Goal: Task Accomplishment & Management: Manage account settings

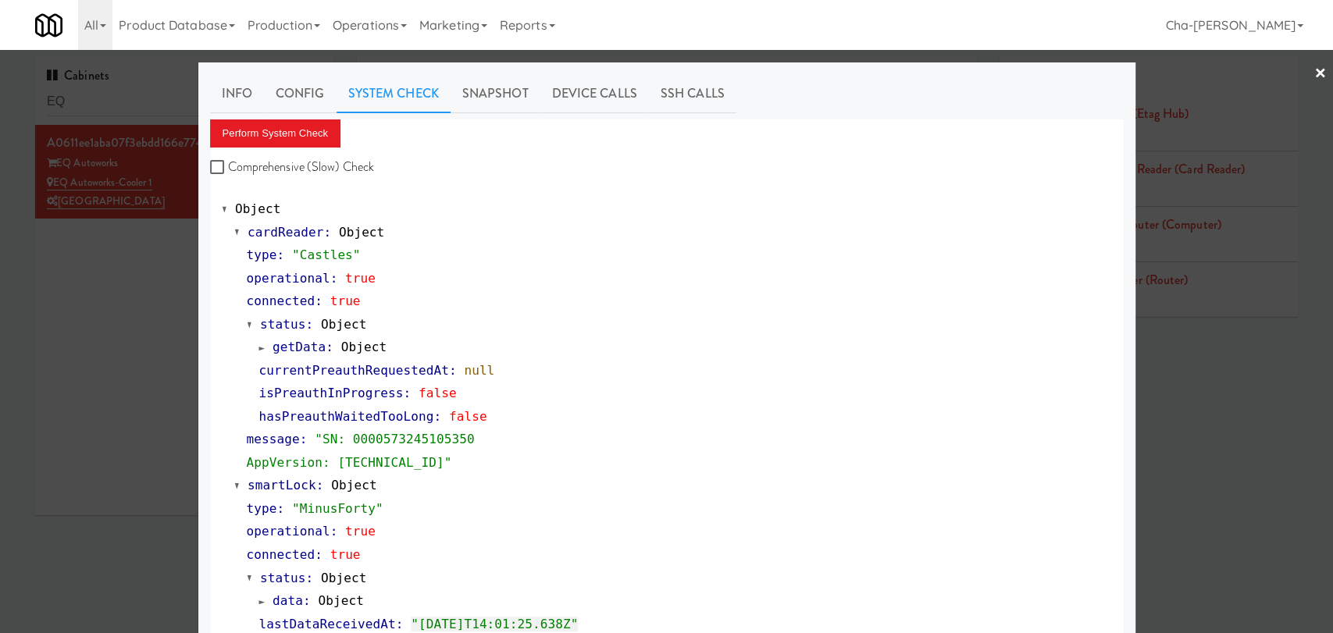
click at [73, 287] on div at bounding box center [666, 316] width 1333 height 633
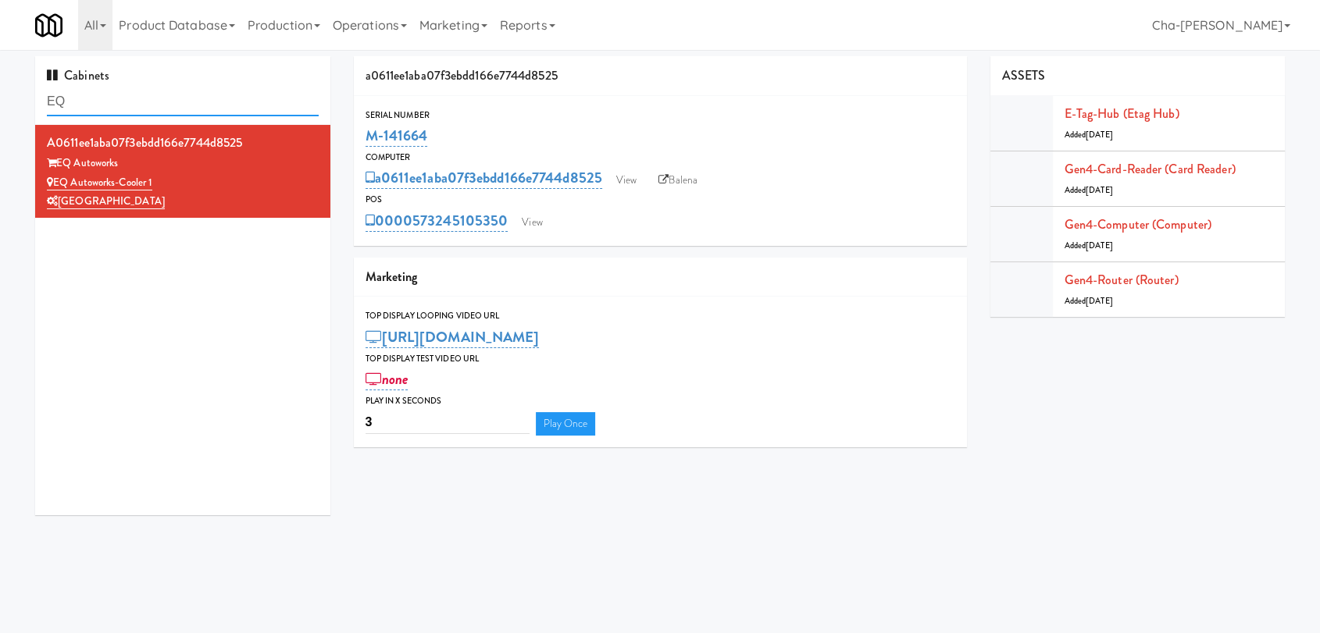
click at [127, 102] on input "EQ" at bounding box center [183, 101] width 272 height 29
paste input "M-142151"
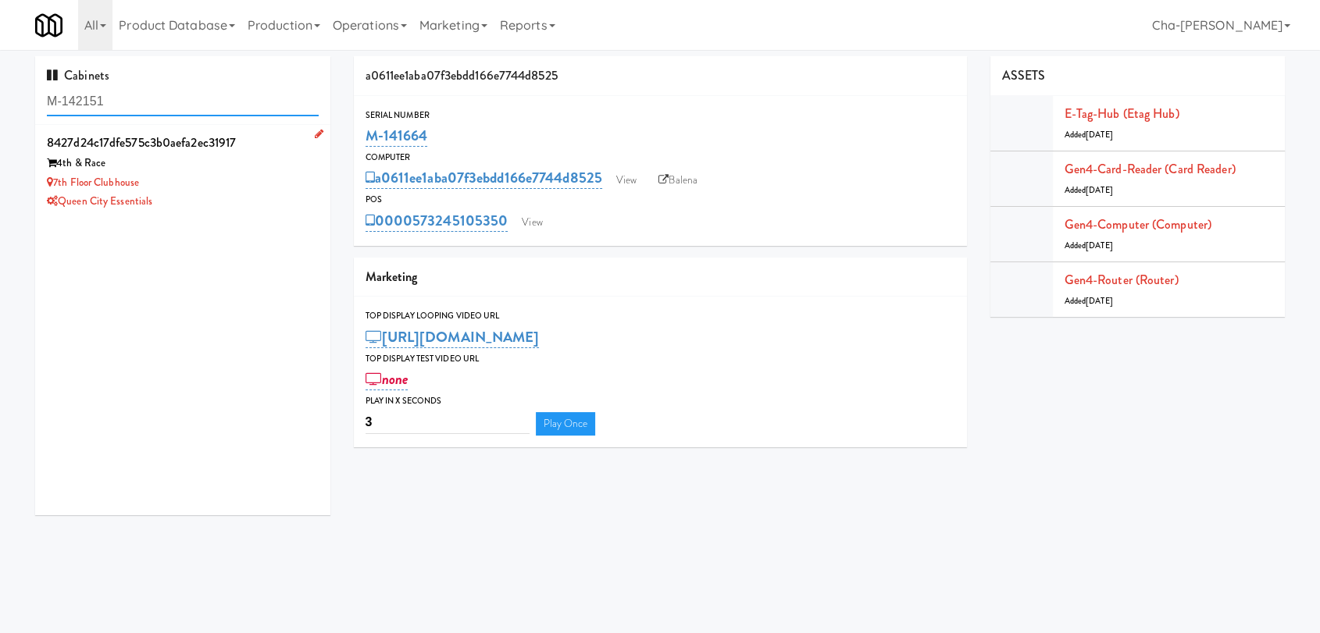
type input "M-142151"
click at [192, 196] on div "Queen City Essentials" at bounding box center [183, 202] width 272 height 20
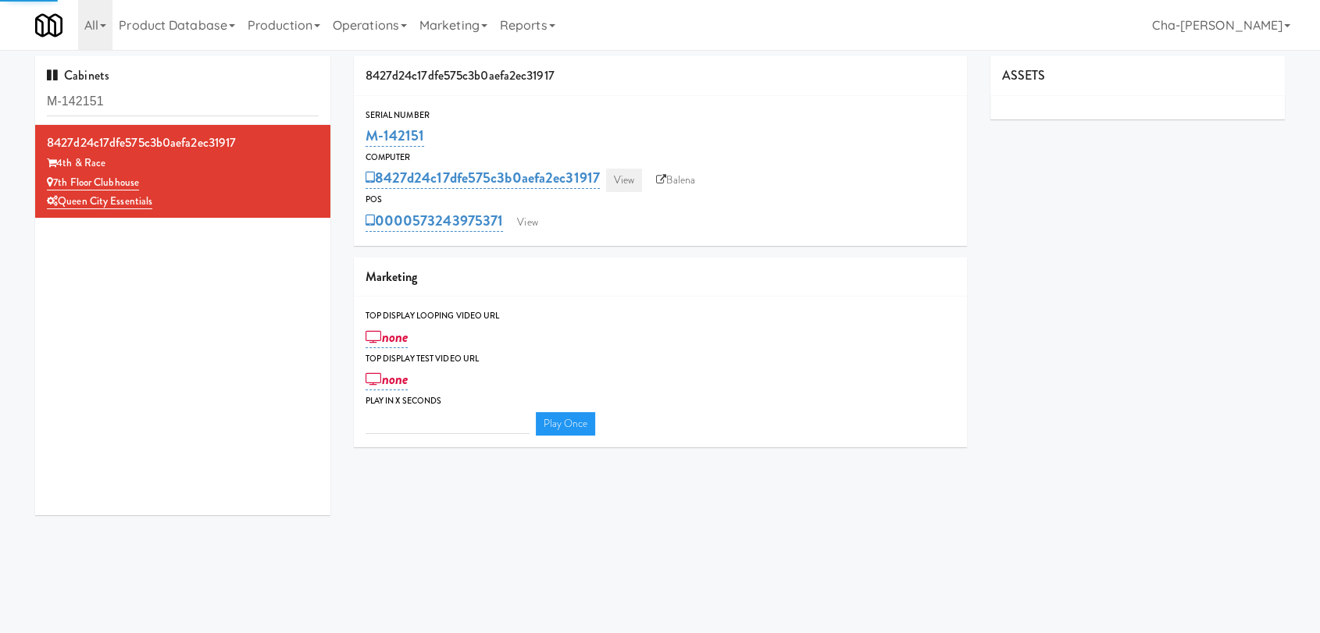
type input "3"
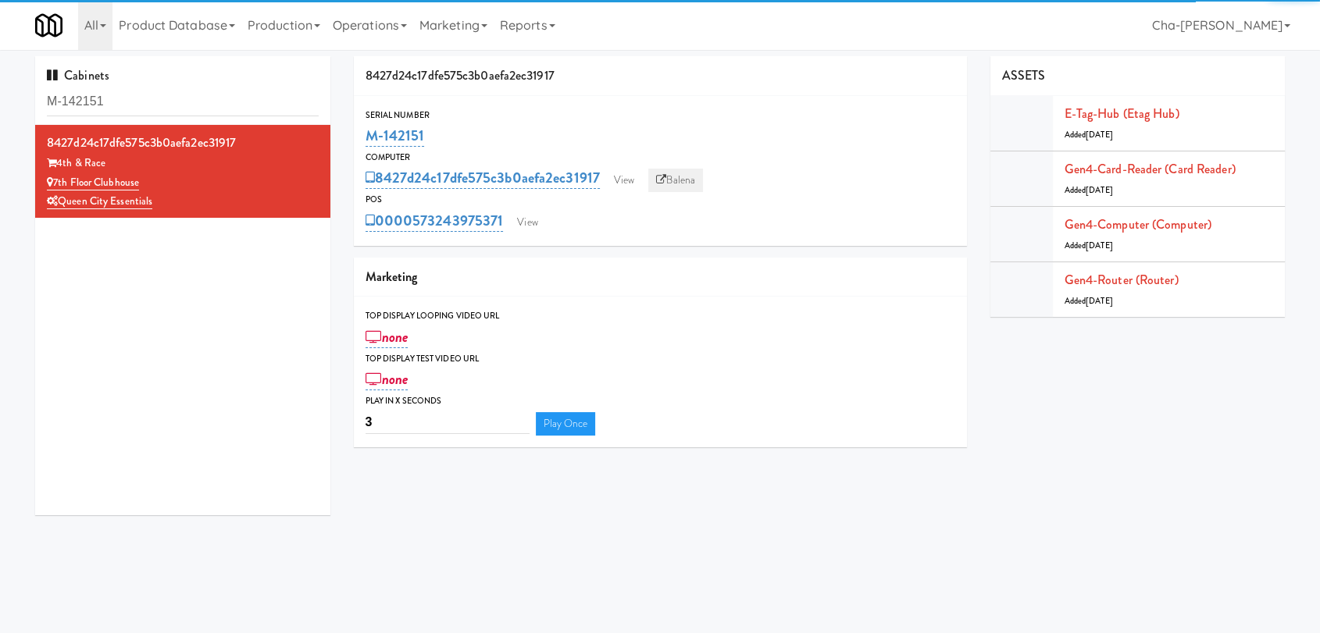
click at [675, 173] on link "Balena" at bounding box center [675, 180] width 55 height 23
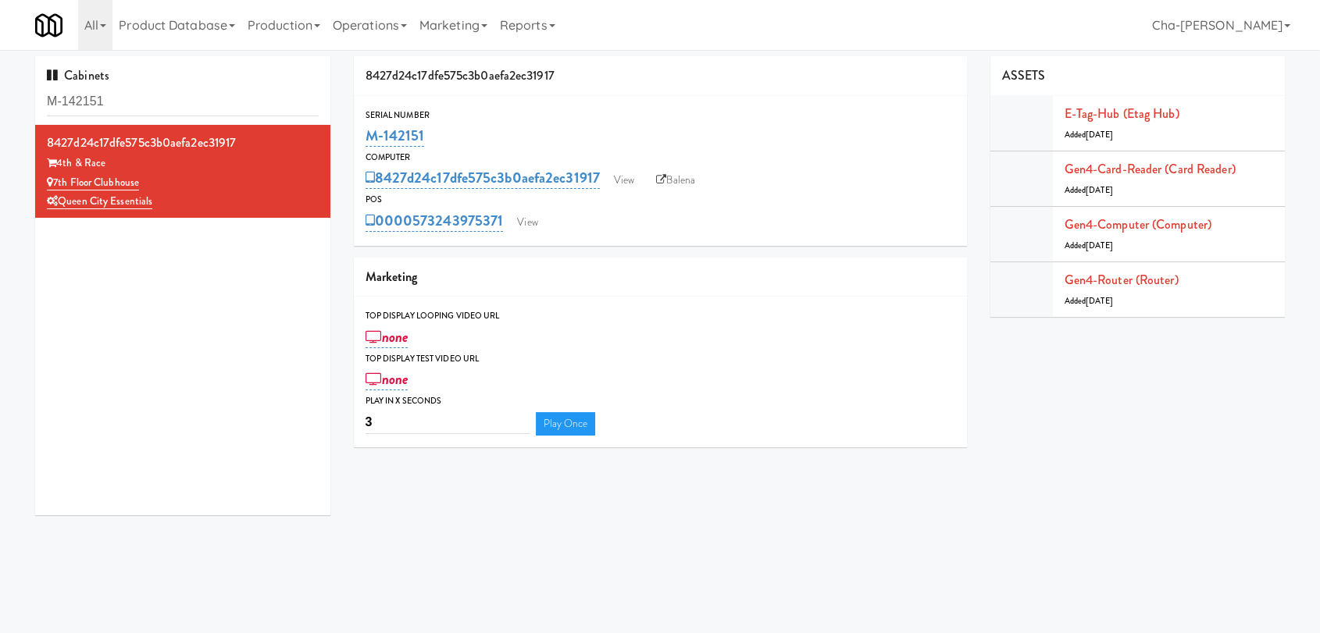
drag, startPoint x: 428, startPoint y: 127, endPoint x: 362, endPoint y: 144, distance: 67.8
click at [362, 144] on div "Serial Number M-142151" at bounding box center [660, 129] width 613 height 42
copy link "M-142151"
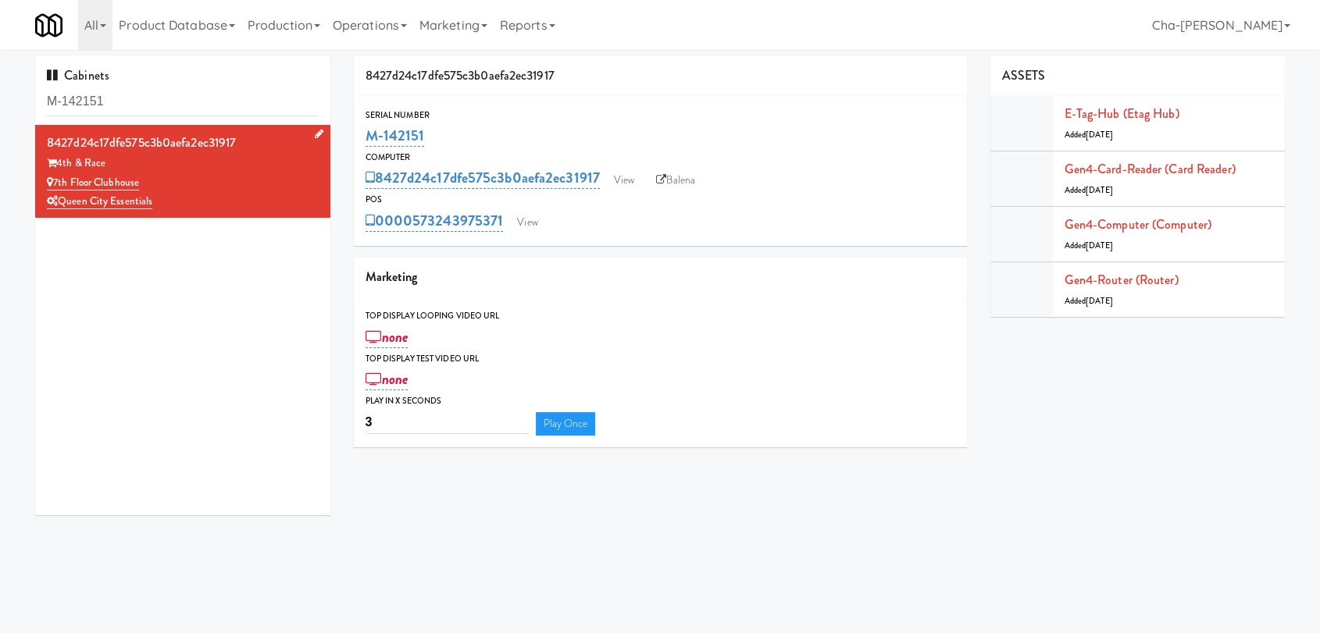
drag, startPoint x: 187, startPoint y: 206, endPoint x: 64, endPoint y: 204, distance: 123.4
click at [64, 204] on div "Queen City Essentials" at bounding box center [183, 202] width 272 height 20
copy link "Queen City Essentials"
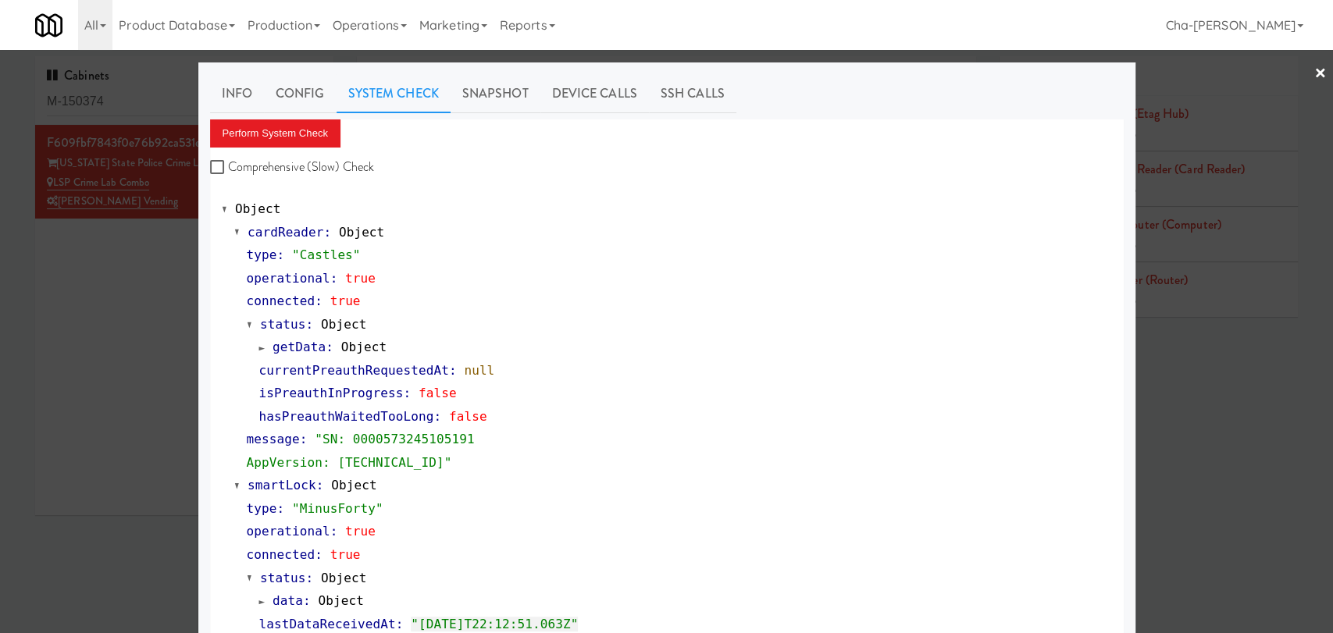
click at [95, 285] on div at bounding box center [666, 316] width 1333 height 633
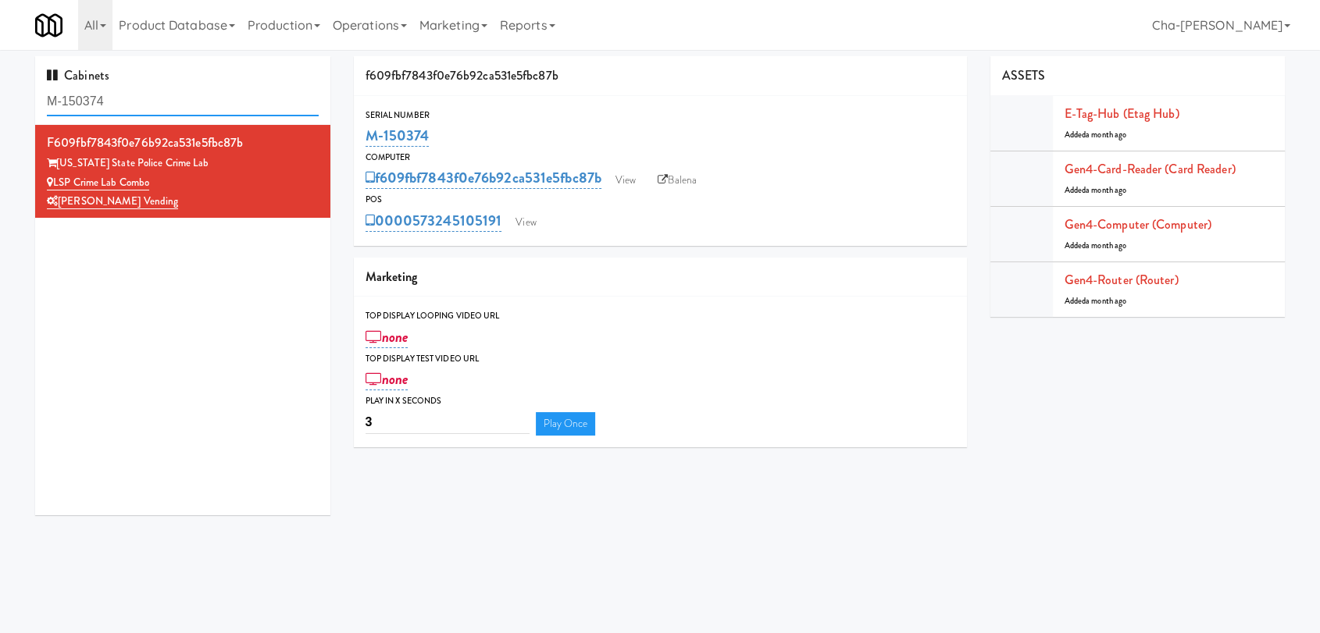
click at [140, 99] on input "M-150374" at bounding box center [183, 101] width 272 height 29
paste input "3696"
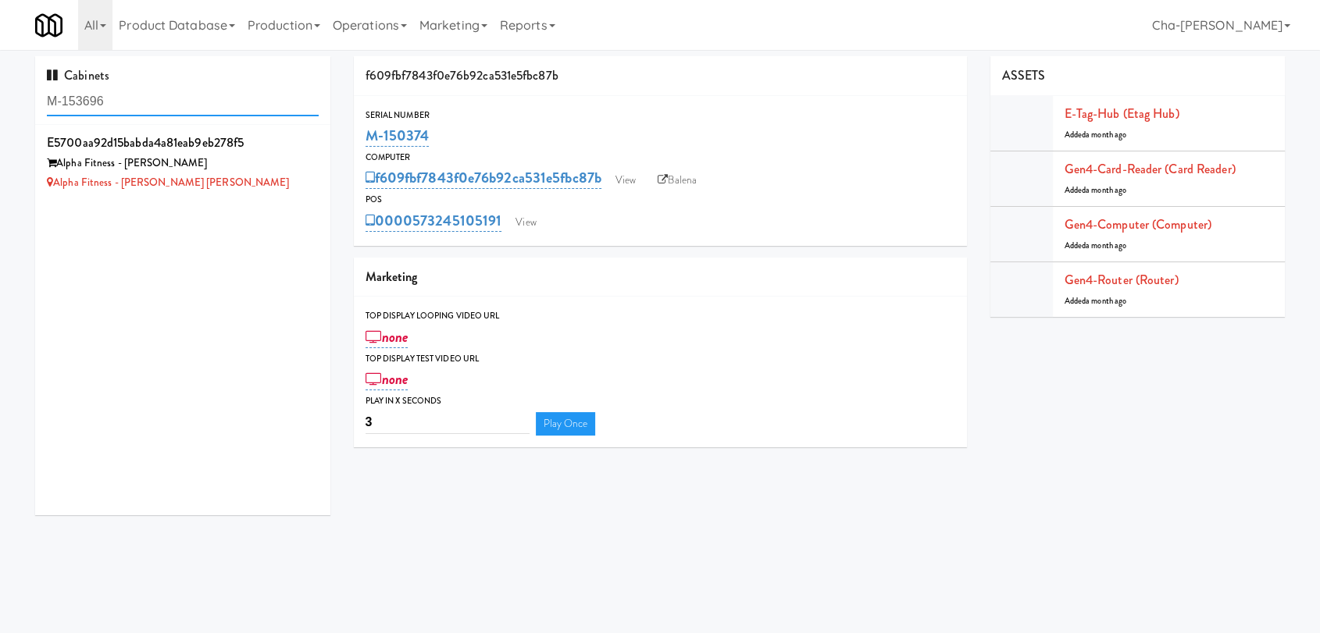
type input "M-153696"
click at [167, 102] on input "M-153696" at bounding box center [183, 101] width 272 height 29
click at [244, 184] on div "Alpha Fitness - [PERSON_NAME] [PERSON_NAME]" at bounding box center [183, 183] width 272 height 20
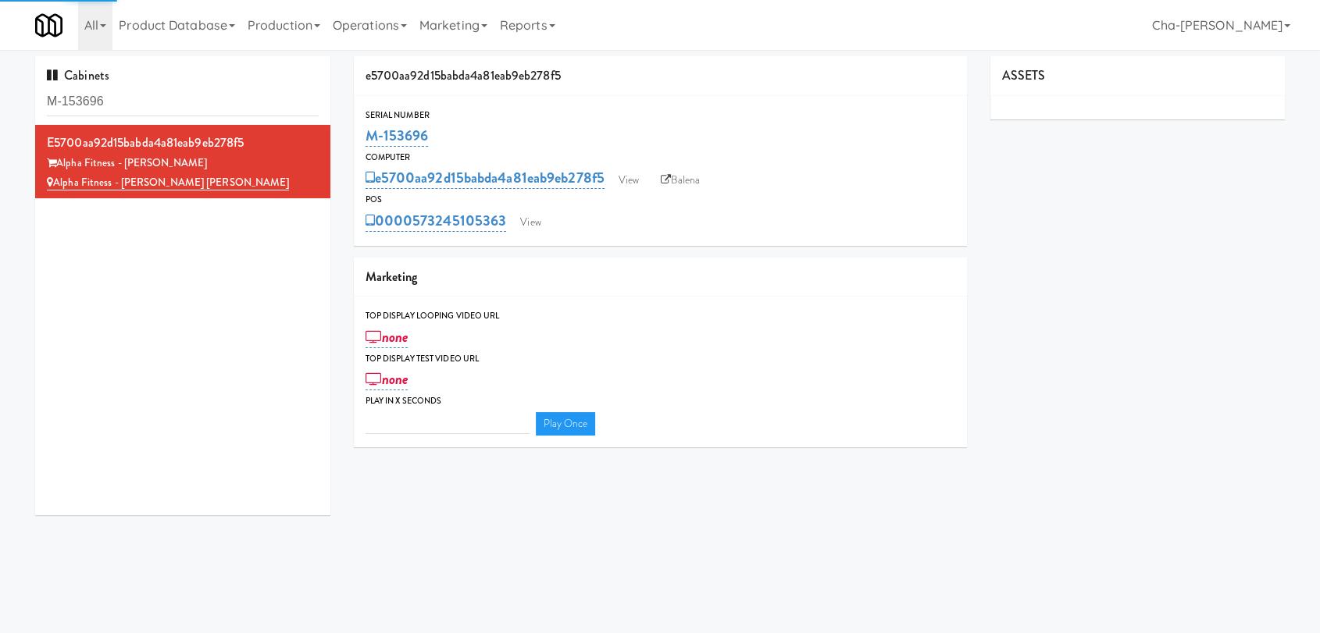
type input "3"
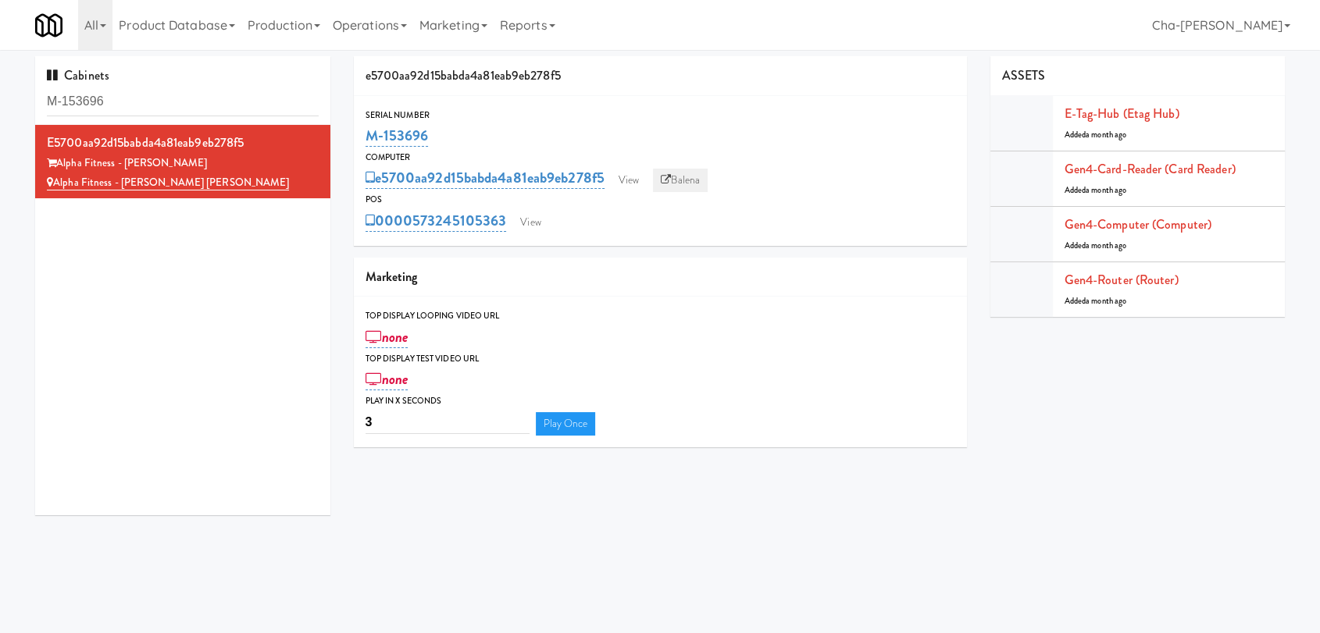
click at [680, 184] on link "Balena" at bounding box center [680, 180] width 55 height 23
click at [315, 133] on icon at bounding box center [319, 134] width 9 height 10
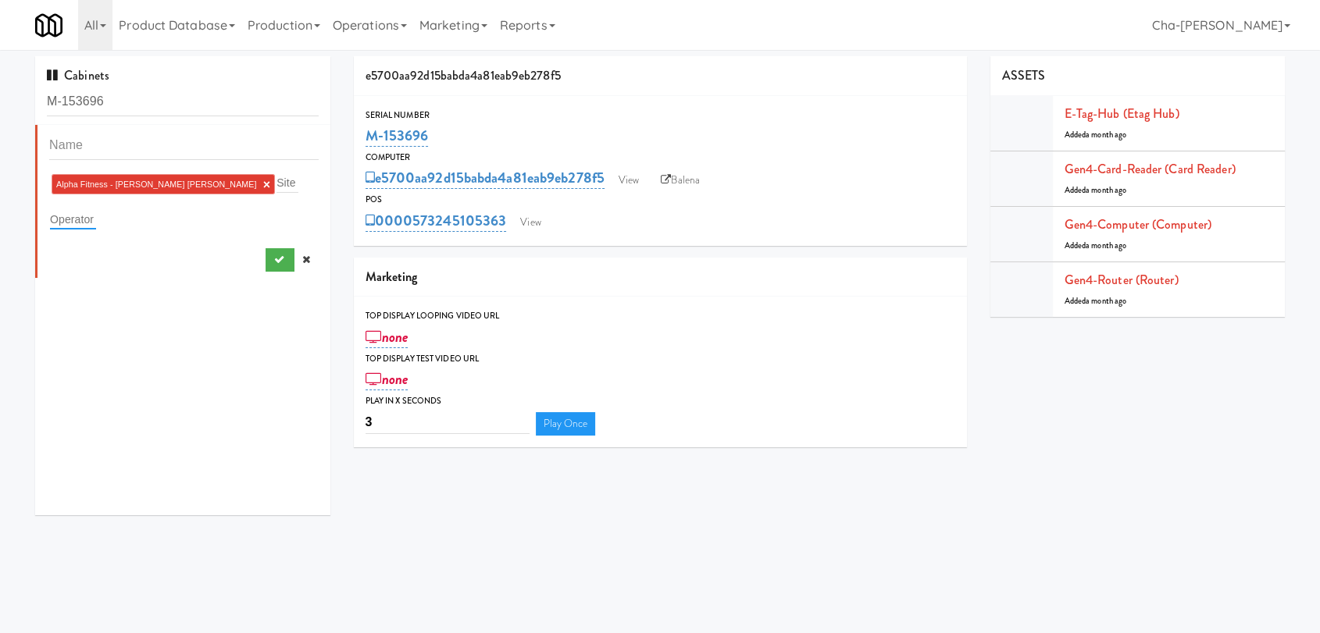
click at [87, 216] on input "text" at bounding box center [73, 219] width 46 height 20
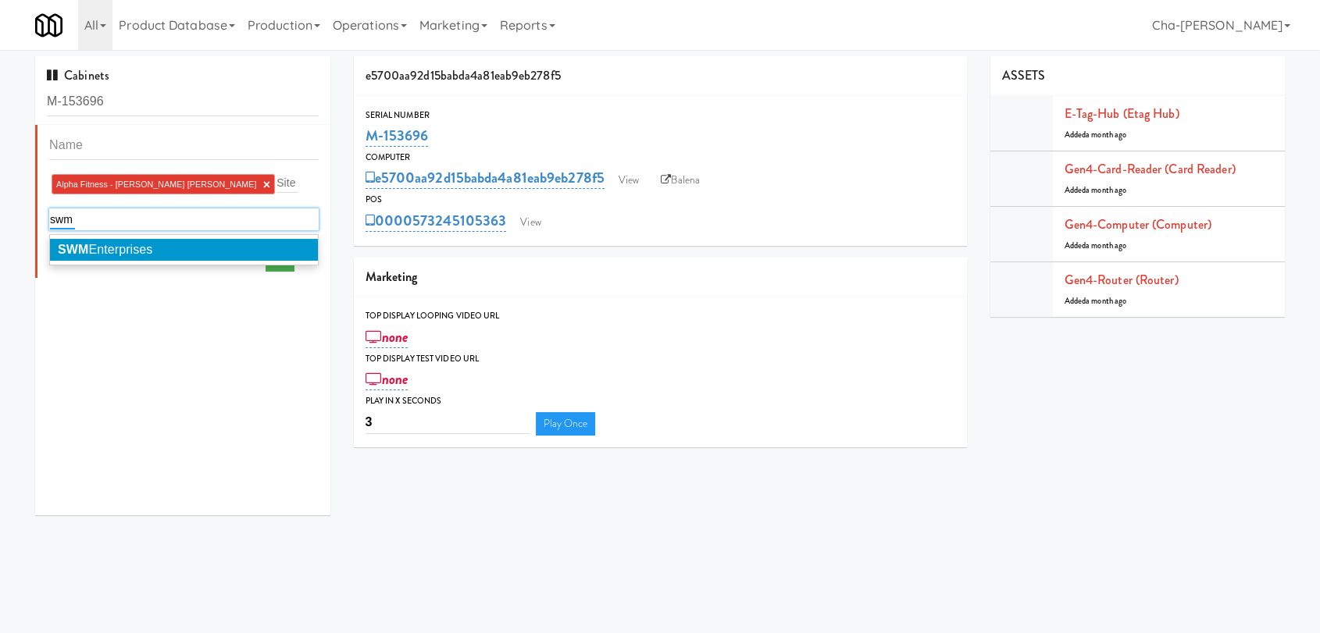
type input "swm"
click at [140, 243] on span "SWM Enterprises" at bounding box center [105, 249] width 95 height 13
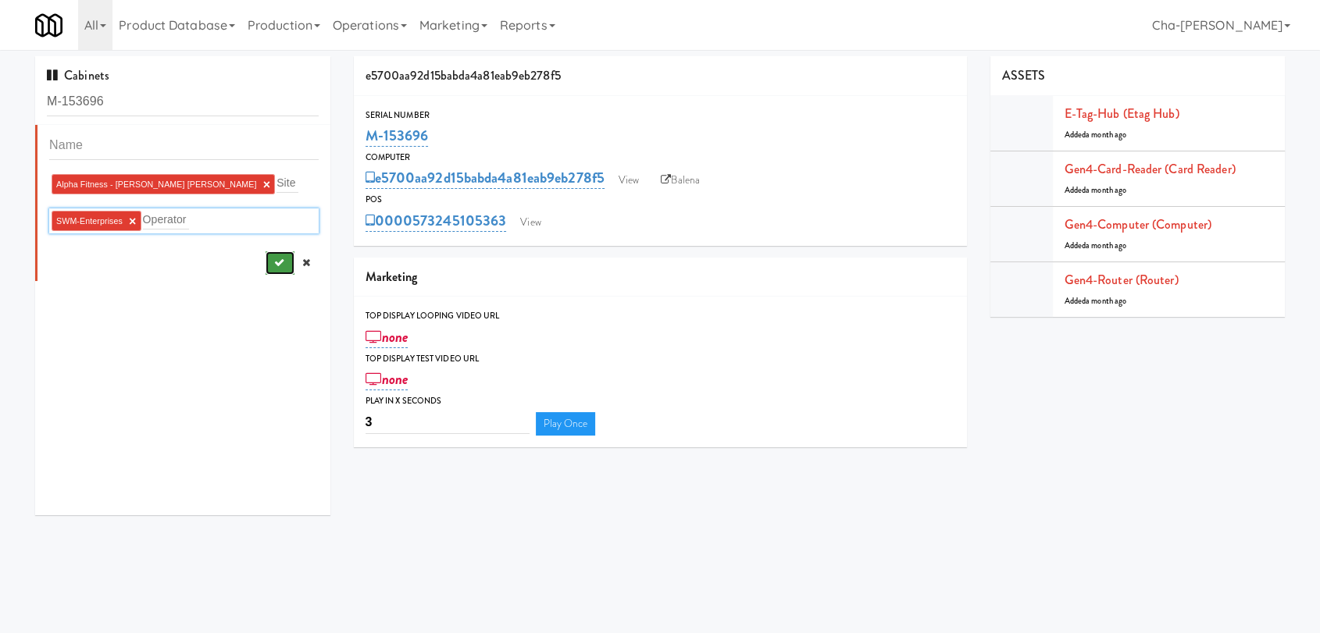
click at [266, 256] on button "submit" at bounding box center [280, 263] width 29 height 23
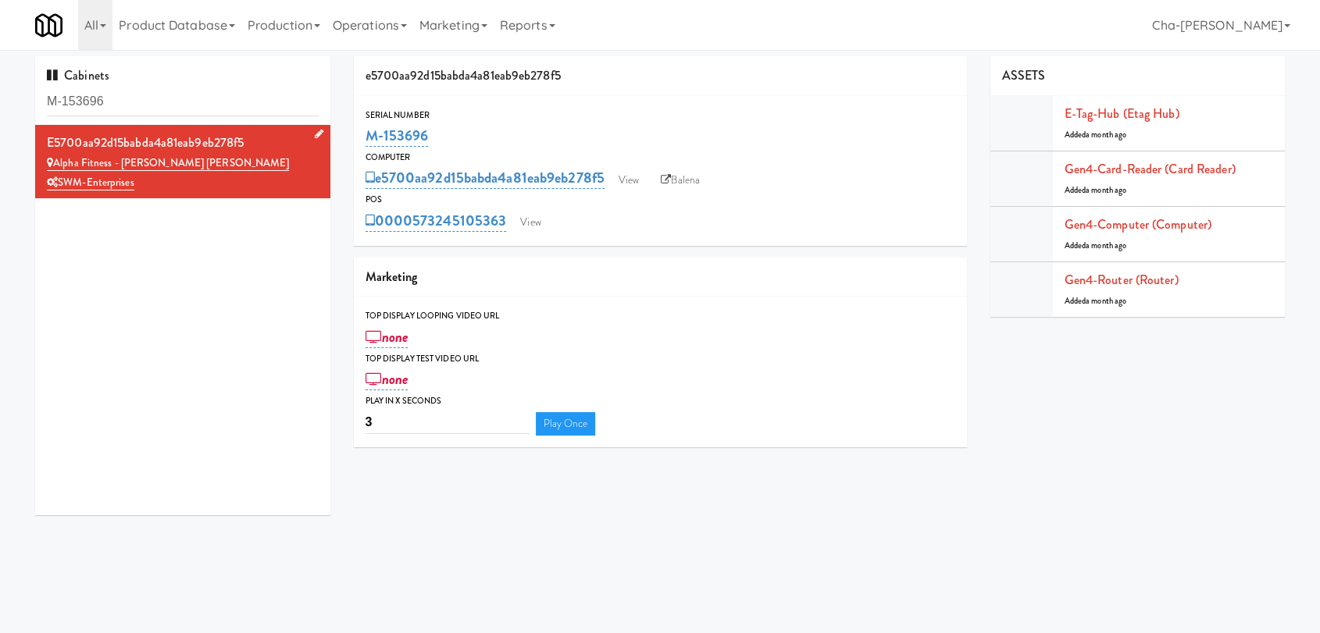
drag, startPoint x: 454, startPoint y: 145, endPoint x: 358, endPoint y: 142, distance: 96.1
click at [358, 142] on div "Serial Number M-153696" at bounding box center [660, 129] width 613 height 42
copy link "M-153696"
drag, startPoint x: 160, startPoint y: 188, endPoint x: 61, endPoint y: 194, distance: 99.4
click at [61, 194] on li "e5700aa92d15babda4a81eab9eb278f5 Alpha Fitness - Newton Lobby Fridge SWM-Enterp…" at bounding box center [182, 162] width 295 height 74
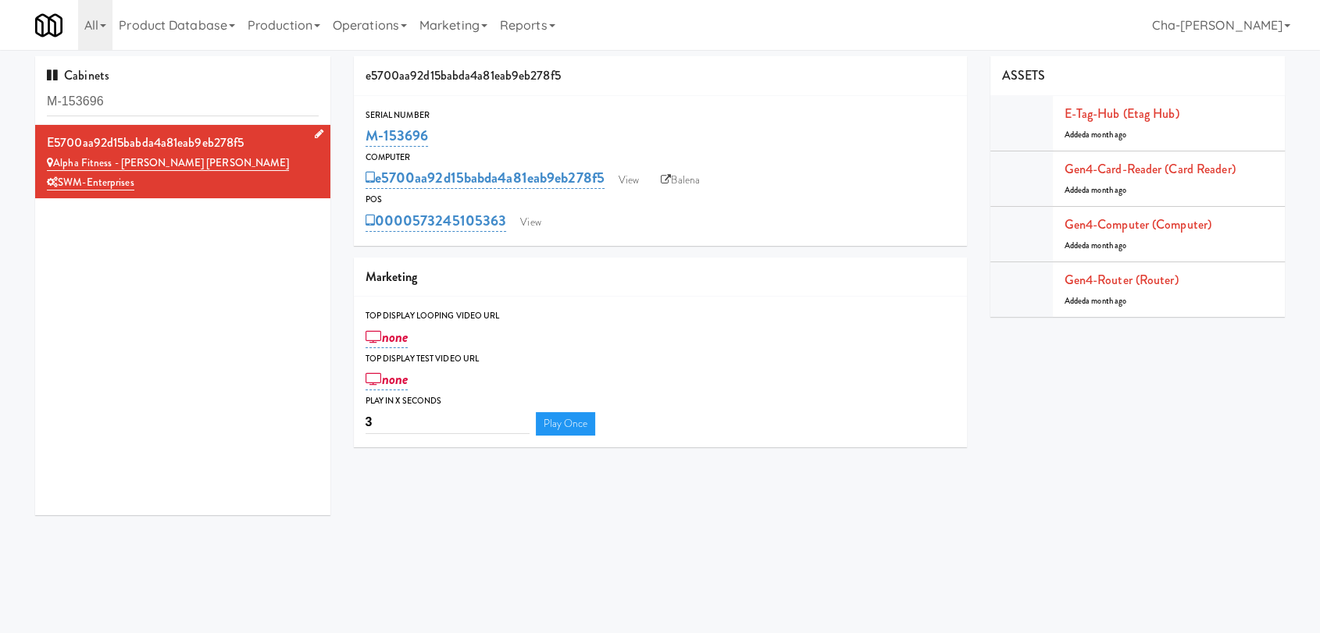
copy link "SWM-Enterprises"
drag, startPoint x: 449, startPoint y: 145, endPoint x: 368, endPoint y: 145, distance: 81.2
click at [368, 145] on div "M-153696" at bounding box center [661, 136] width 590 height 27
copy link "M-153696"
drag, startPoint x: 219, startPoint y: 162, endPoint x: 54, endPoint y: 159, distance: 164.8
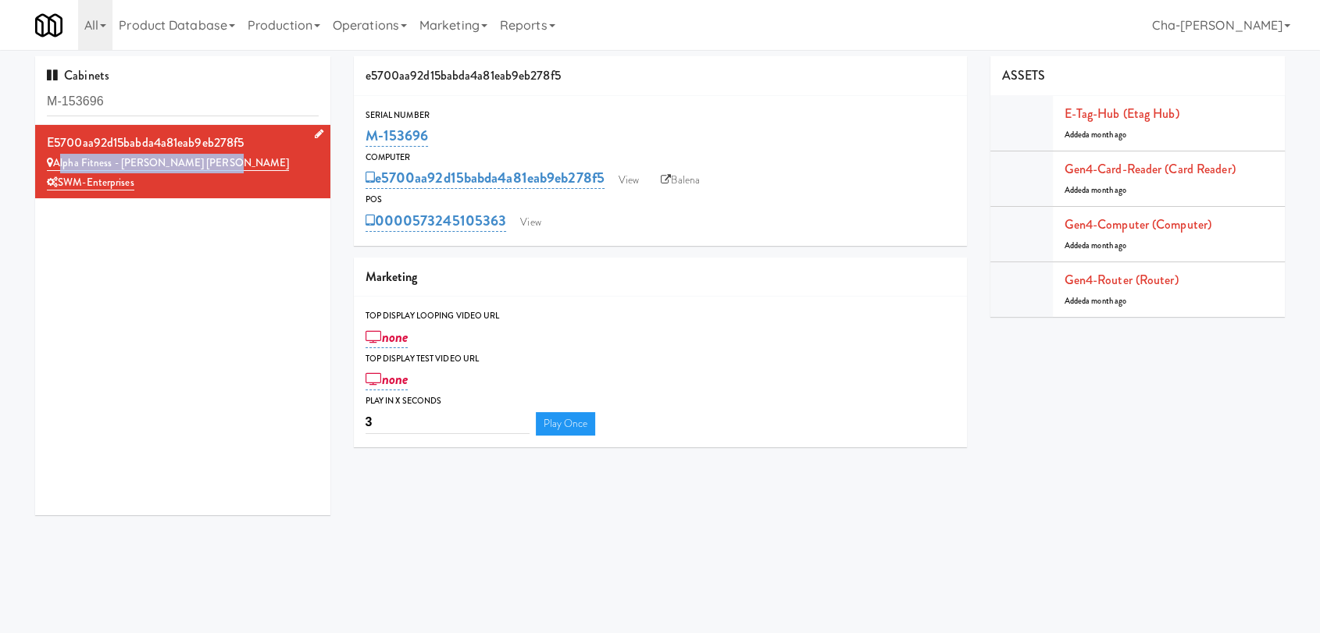
click at [54, 159] on div "Alpha Fitness - [PERSON_NAME] [PERSON_NAME]" at bounding box center [183, 164] width 272 height 20
copy link "Alpha Fitness - [PERSON_NAME] [PERSON_NAME]"
click at [200, 180] on div "SWM-Enterprises" at bounding box center [183, 183] width 272 height 20
click at [630, 177] on link "View" at bounding box center [629, 180] width 36 height 23
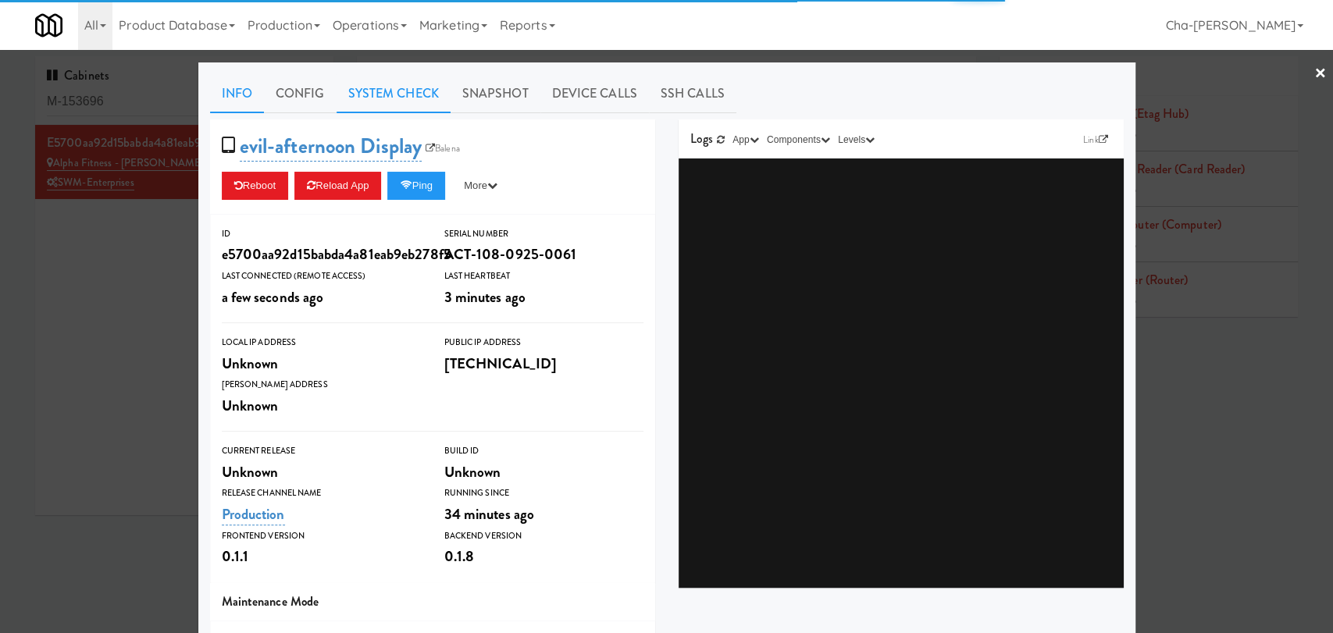
click at [357, 88] on link "System Check" at bounding box center [394, 93] width 114 height 39
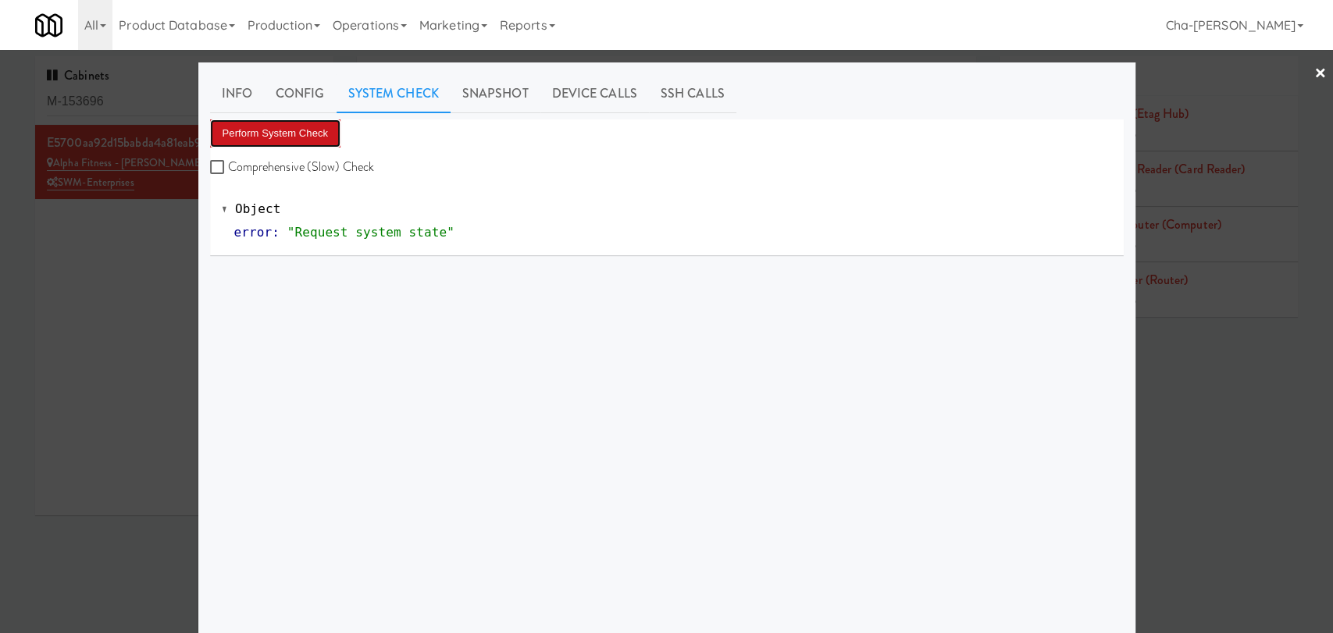
click at [309, 134] on button "Perform System Check" at bounding box center [275, 134] width 131 height 28
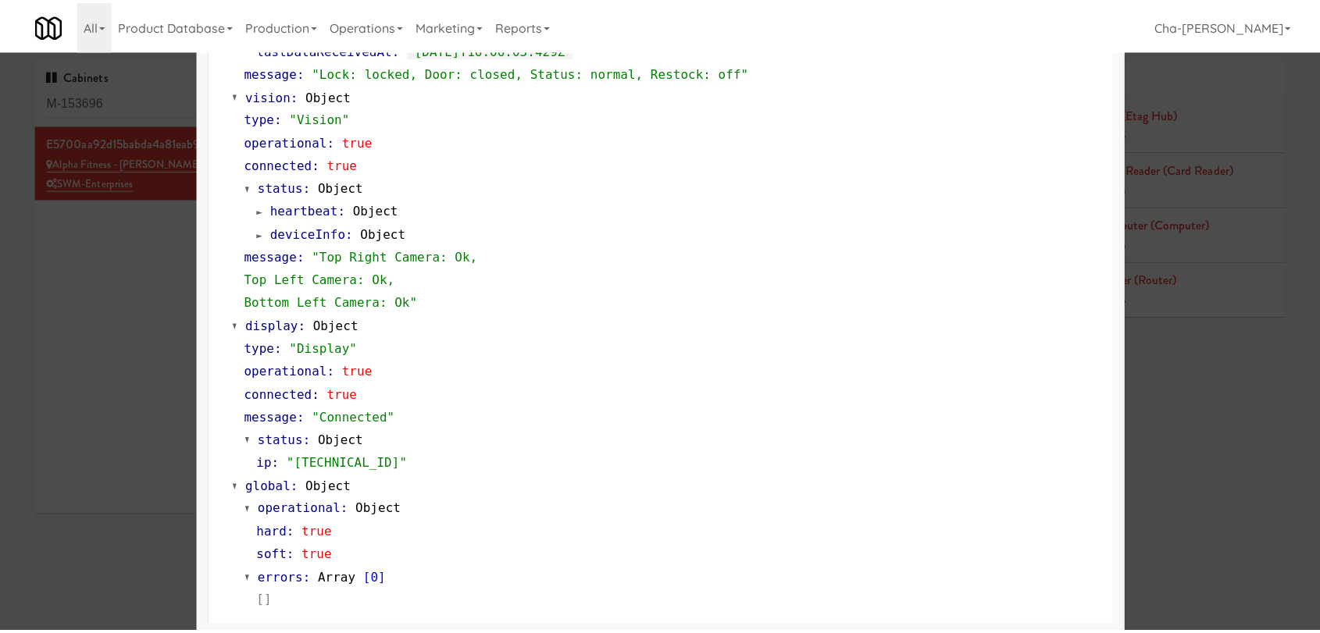
scroll to position [580, 0]
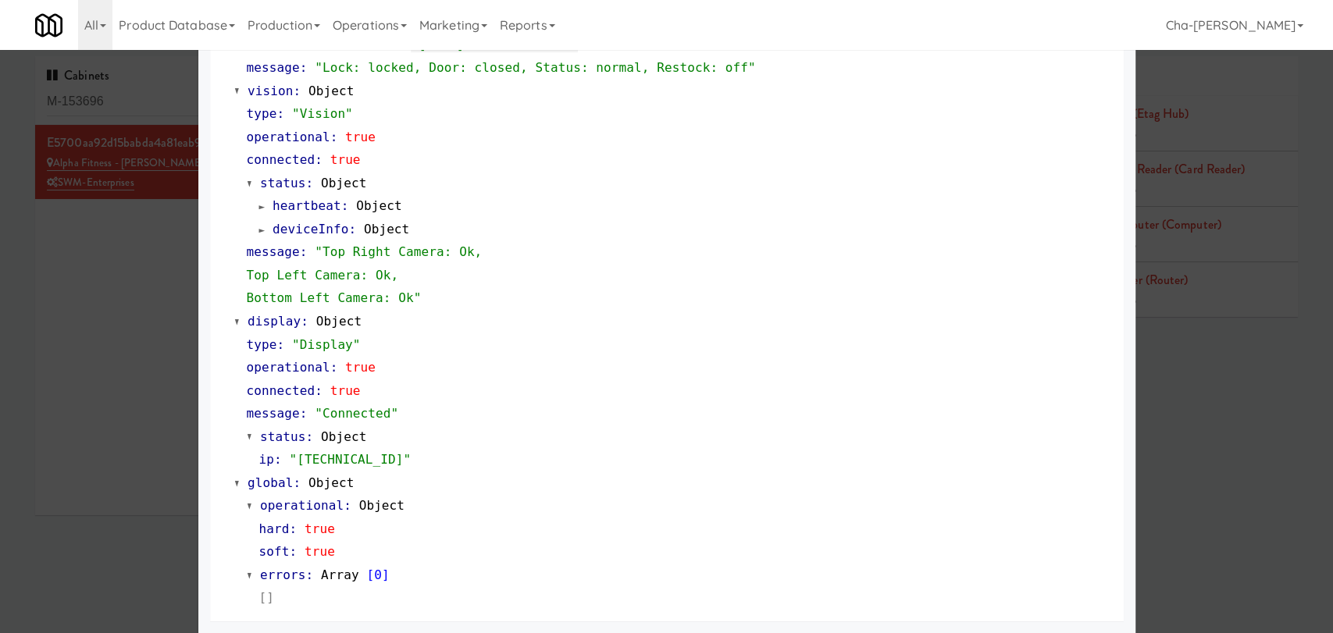
click at [61, 339] on div at bounding box center [666, 316] width 1333 height 633
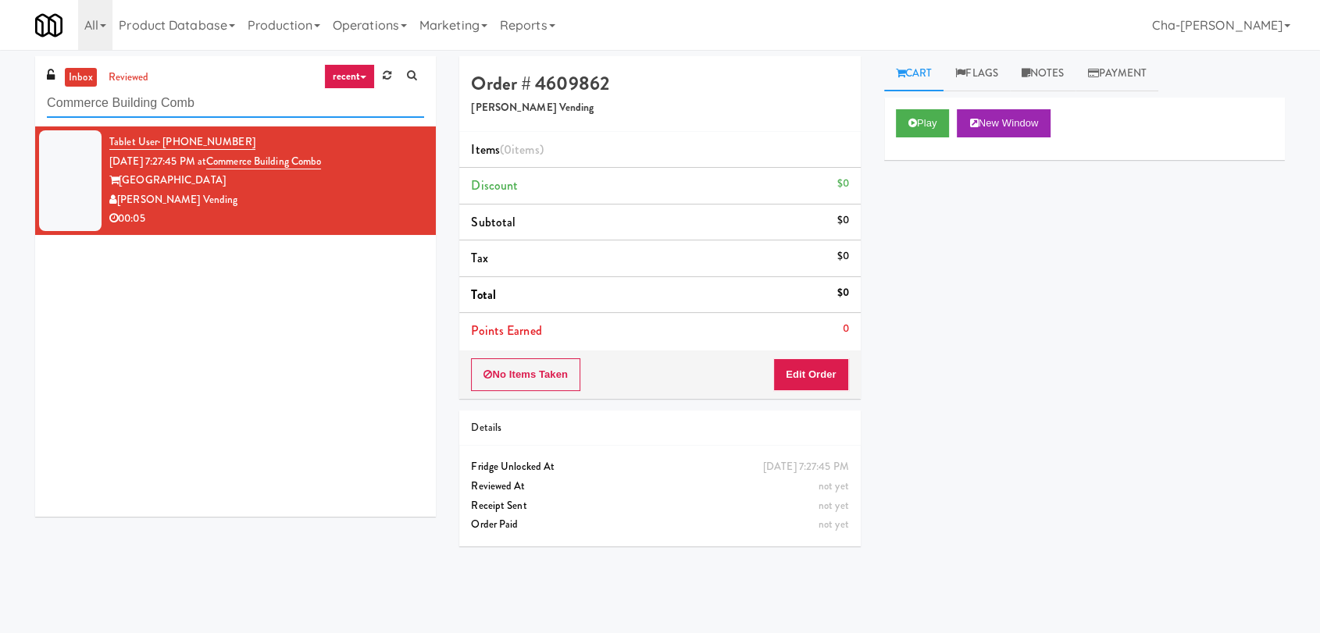
click at [241, 102] on input "Commerce Building Comb" at bounding box center [235, 103] width 377 height 29
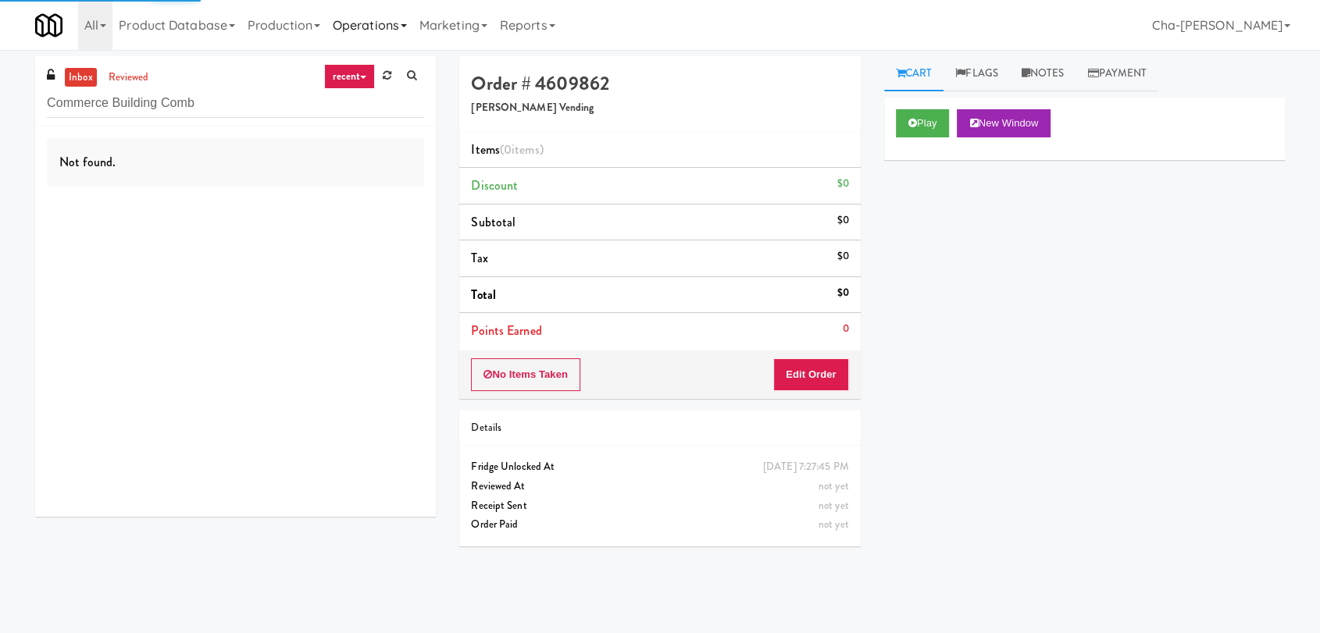
click at [374, 15] on link "Operations" at bounding box center [369, 25] width 87 height 50
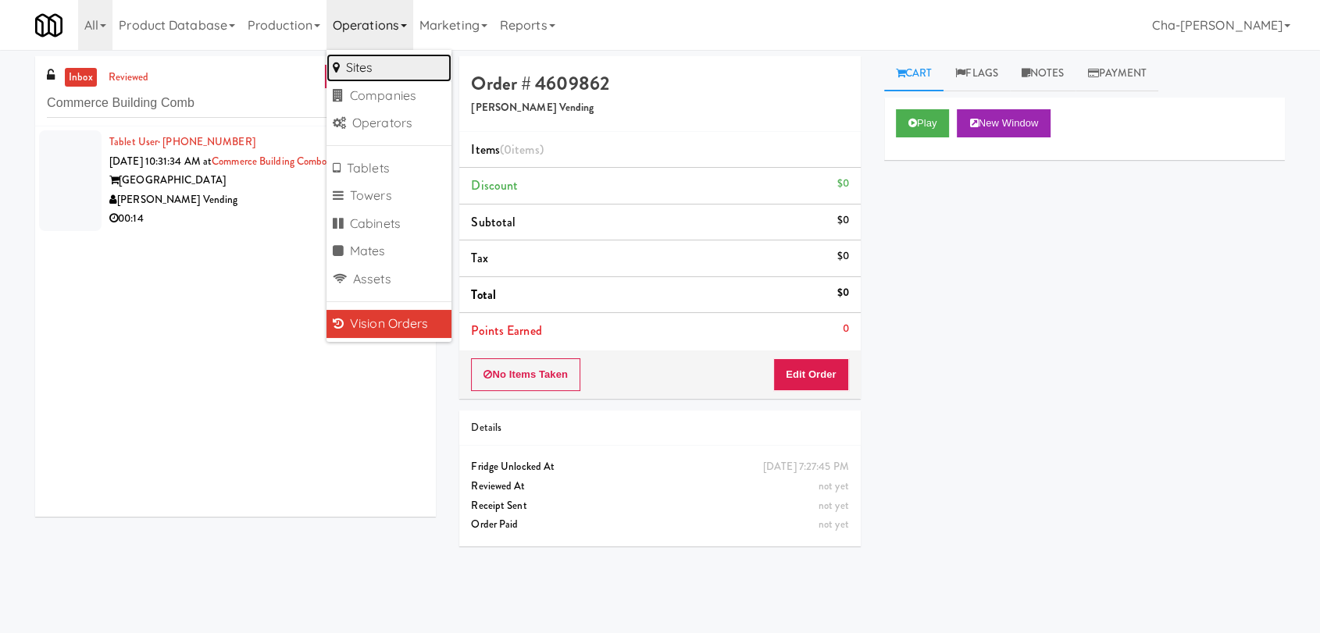
click at [376, 70] on link "Sites" at bounding box center [388, 68] width 125 height 28
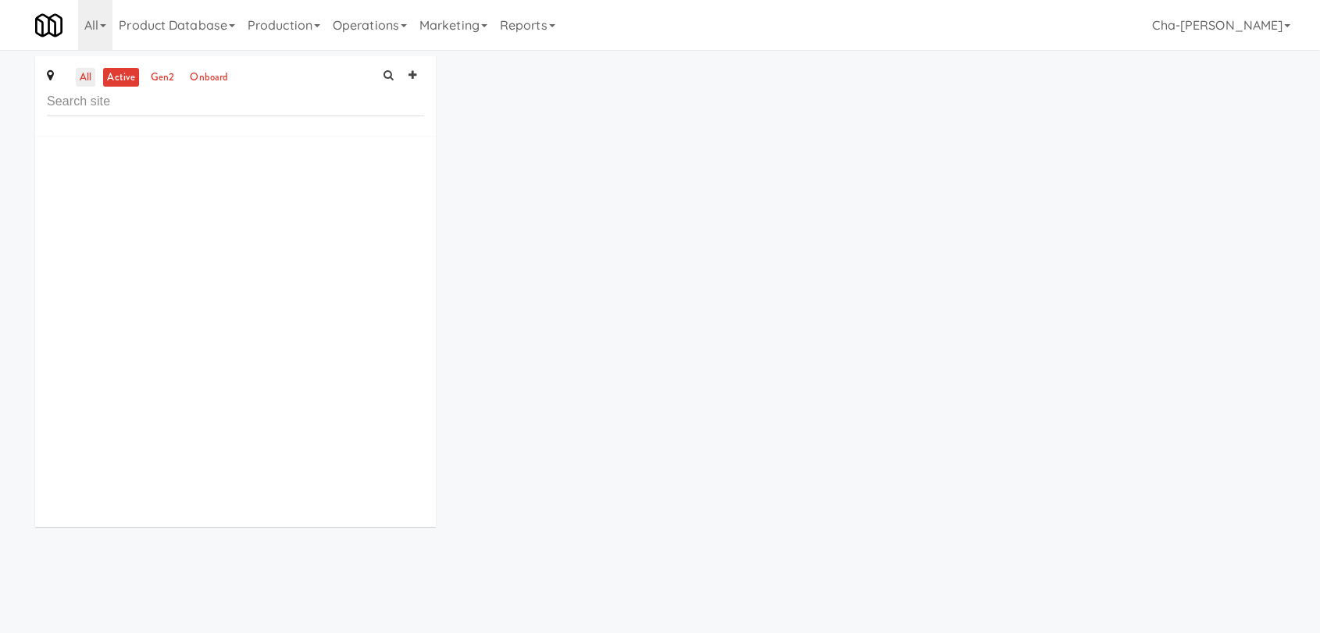
click at [87, 79] on link "all" at bounding box center [86, 78] width 20 height 20
click at [172, 114] on input "text" at bounding box center [235, 101] width 377 height 29
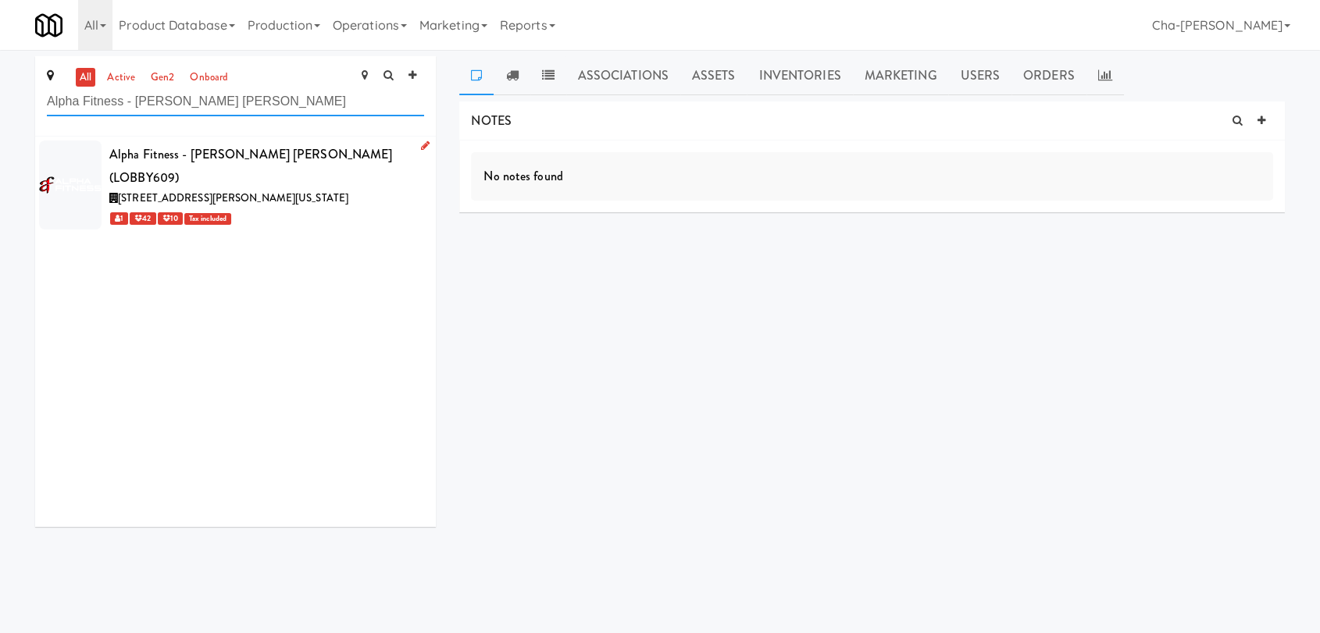
type input "Alpha Fitness - [PERSON_NAME] [PERSON_NAME]"
click at [373, 209] on div "1 42 10 Tax included" at bounding box center [266, 219] width 315 height 20
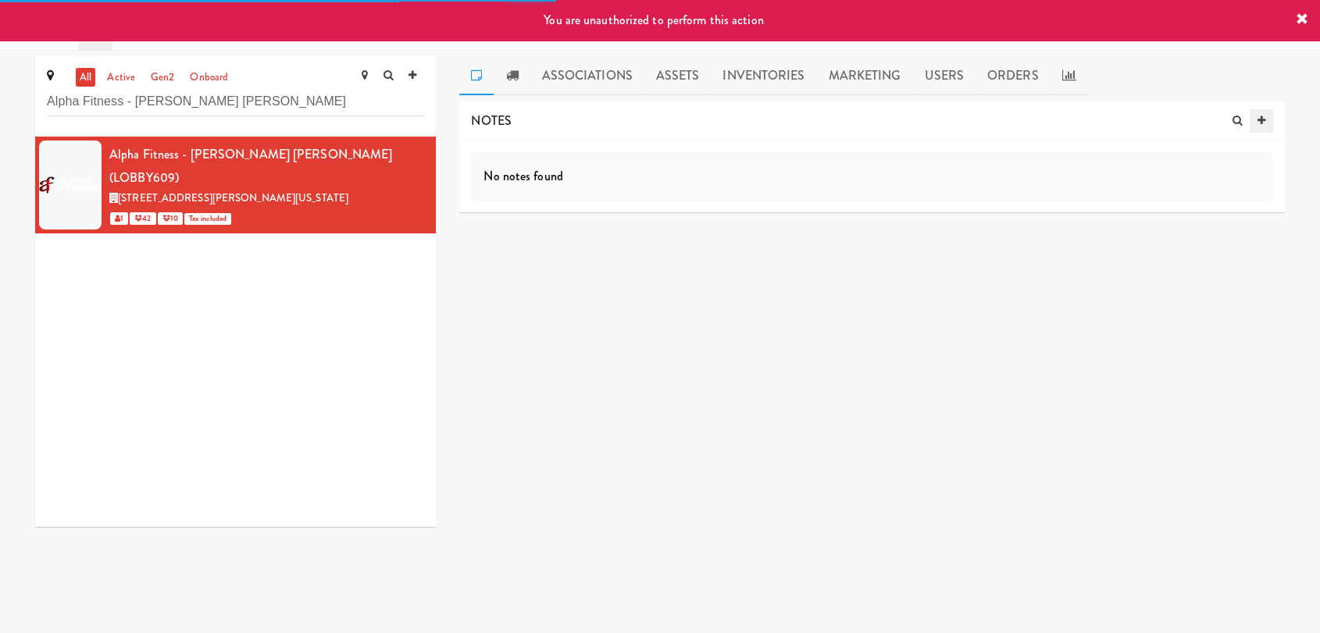
click at [1258, 118] on icon at bounding box center [1262, 121] width 8 height 10
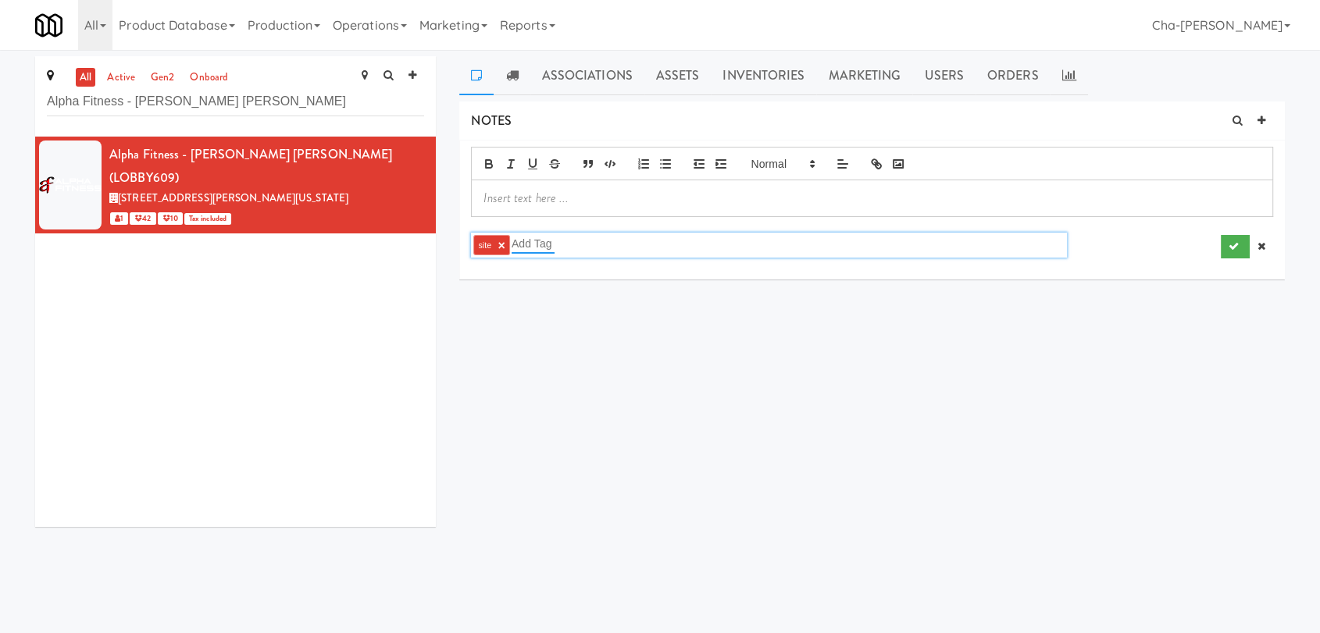
click at [536, 250] on input "text" at bounding box center [533, 244] width 43 height 20
type input "network"
click at [762, 248] on div "site × network network" at bounding box center [768, 245] width 595 height 25
click at [1225, 243] on button "submit" at bounding box center [1235, 246] width 29 height 23
click at [526, 188] on div at bounding box center [872, 198] width 801 height 36
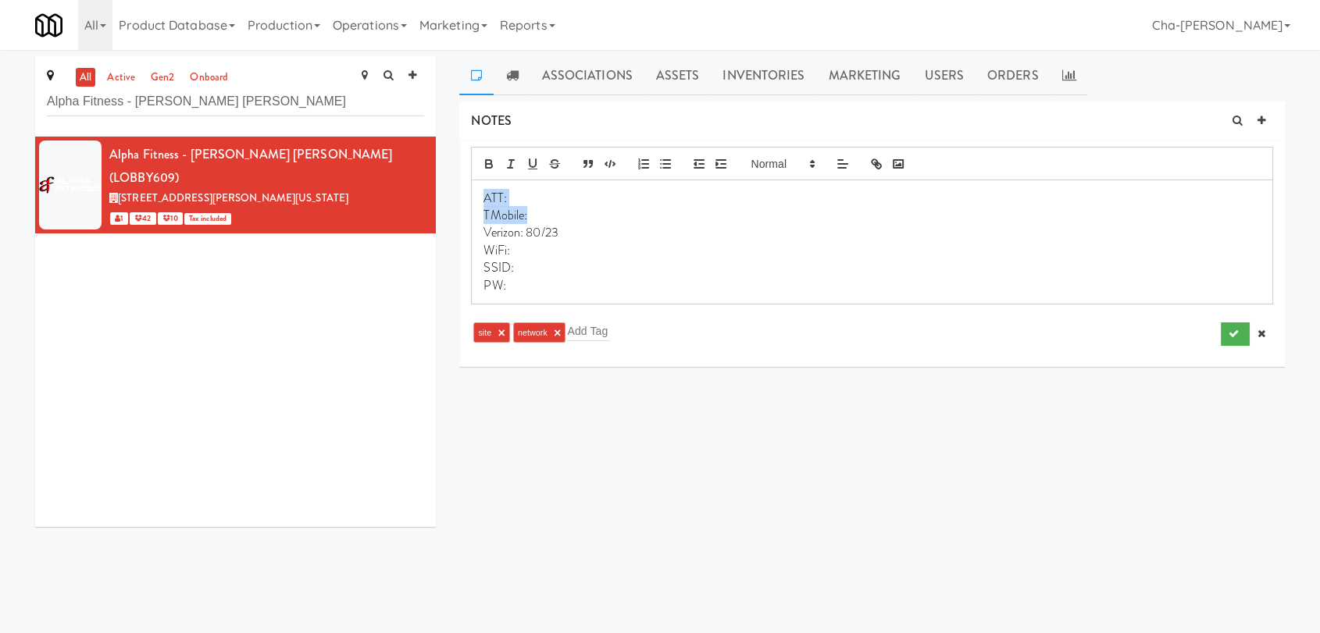
drag, startPoint x: 482, startPoint y: 198, endPoint x: 542, endPoint y: 213, distance: 62.1
click at [542, 213] on div "ATT: TMobile: Verizon: 80/23 WiFi: SSID: PW:" at bounding box center [872, 241] width 801 height 123
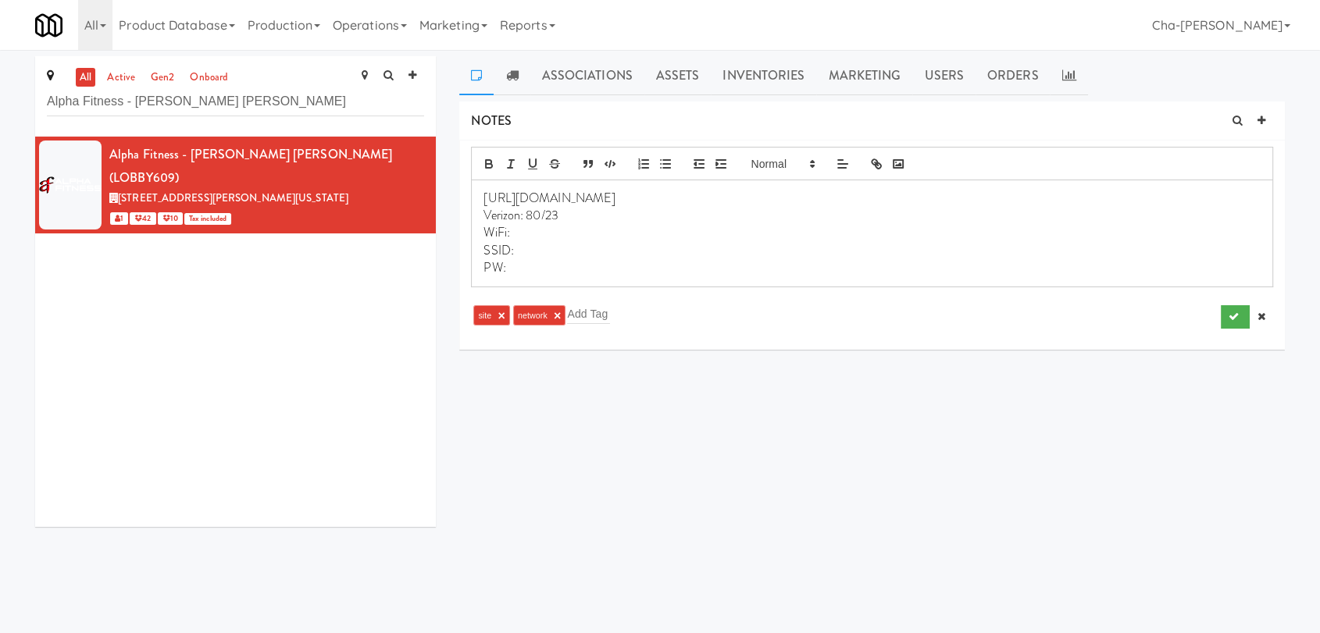
click at [562, 216] on p "Verizon: 80/23" at bounding box center [871, 215] width 777 height 17
click at [658, 248] on p "SSID:" at bounding box center [871, 250] width 777 height 17
click at [1229, 319] on icon "submit" at bounding box center [1234, 317] width 10 height 10
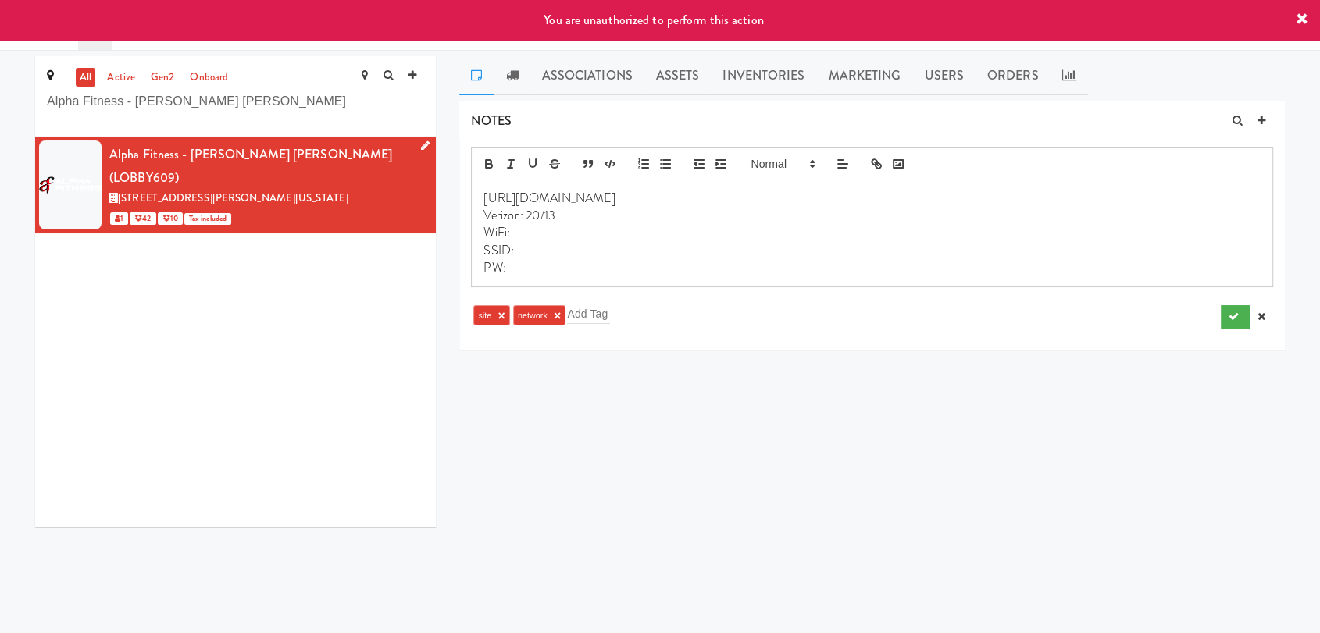
click at [421, 145] on icon at bounding box center [425, 146] width 9 height 10
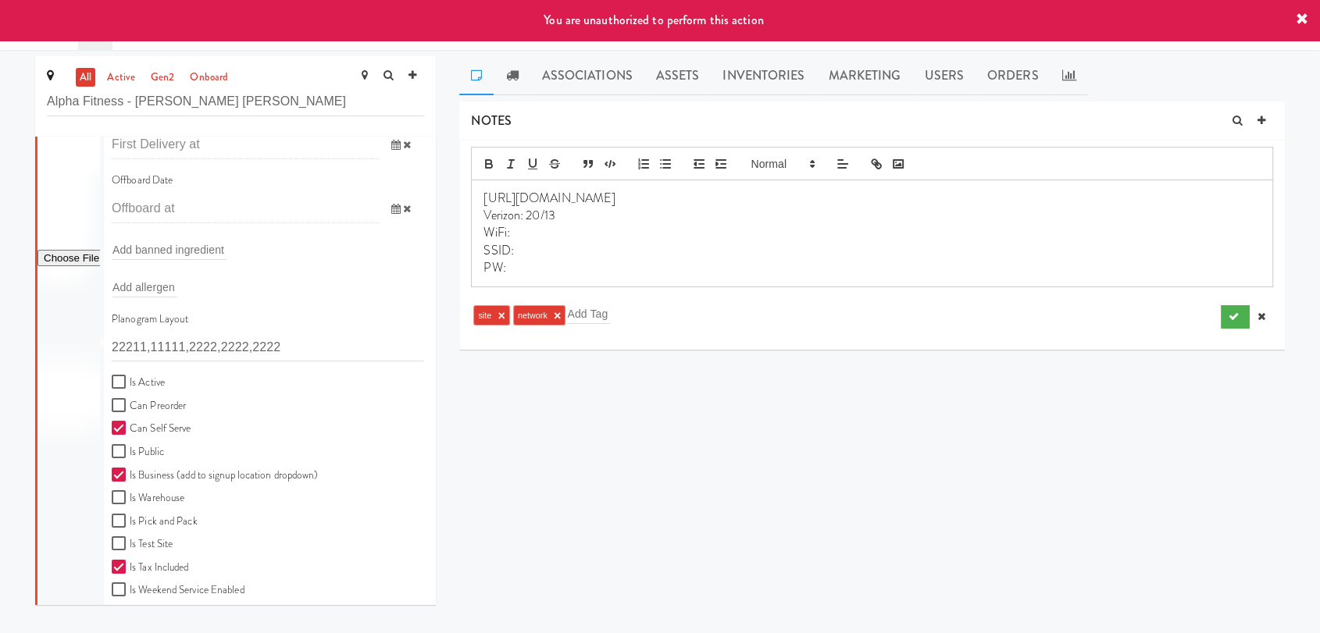
scroll to position [260, 0]
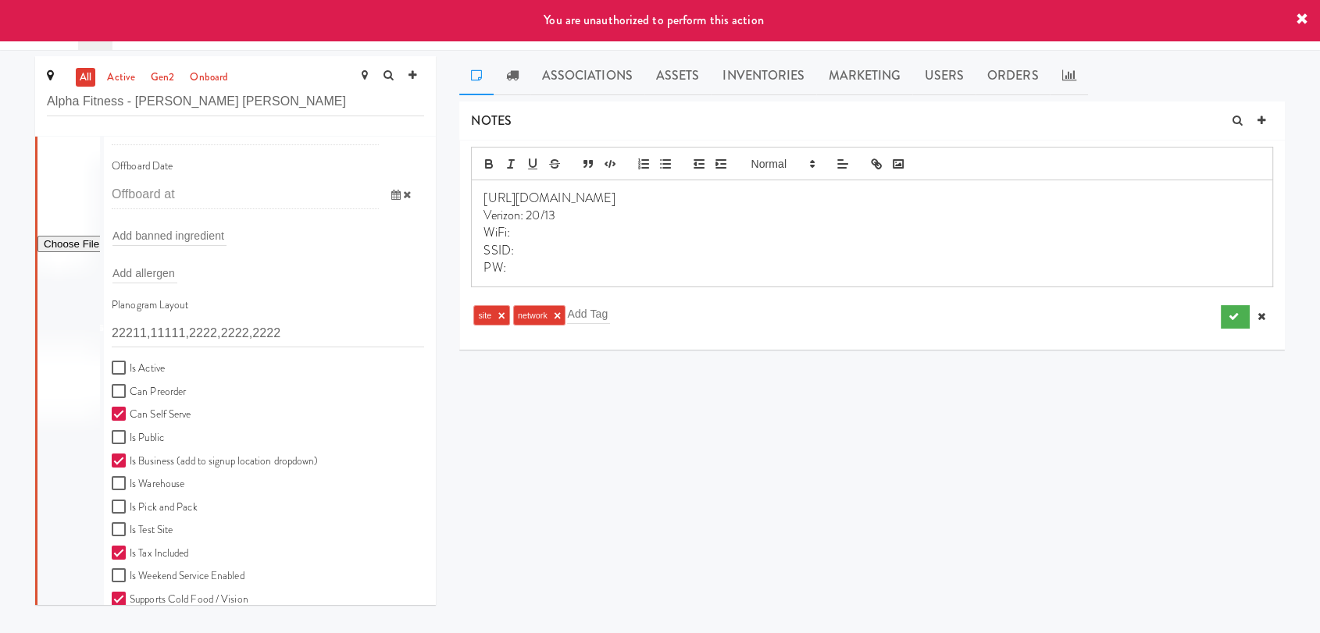
click at [152, 366] on label "Is Active" at bounding box center [138, 369] width 53 height 20
click at [130, 366] on input "Is Active" at bounding box center [121, 368] width 18 height 12
checkbox input "true"
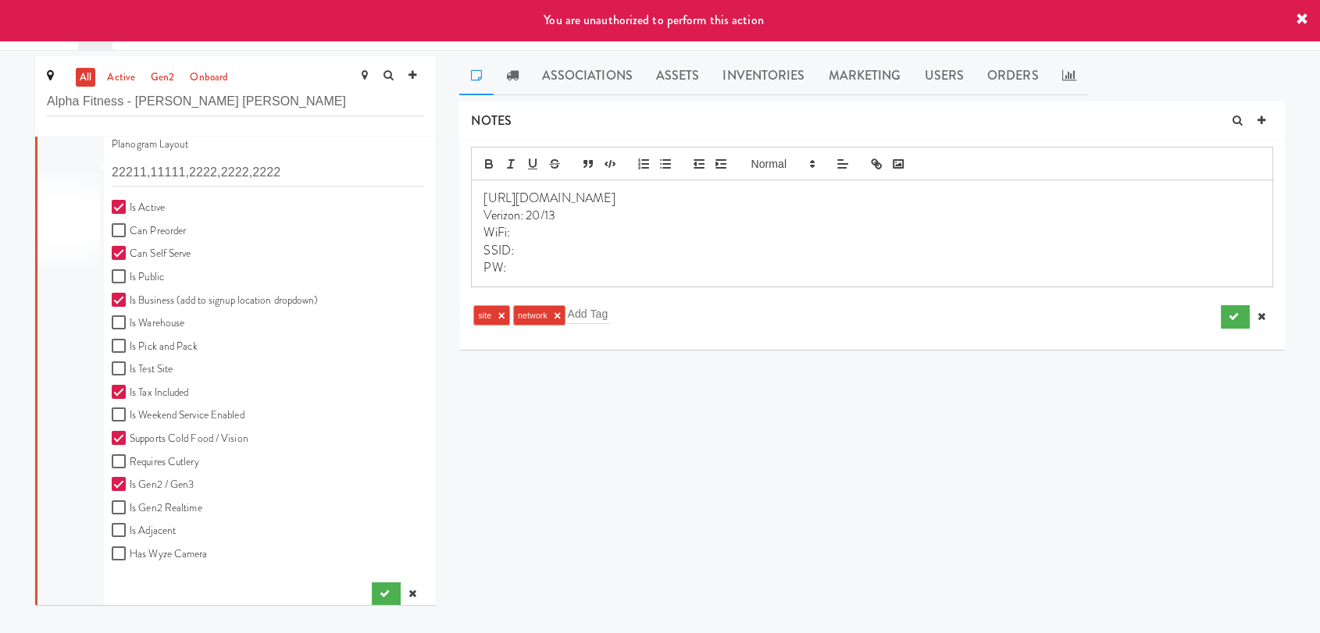
scroll to position [433, 0]
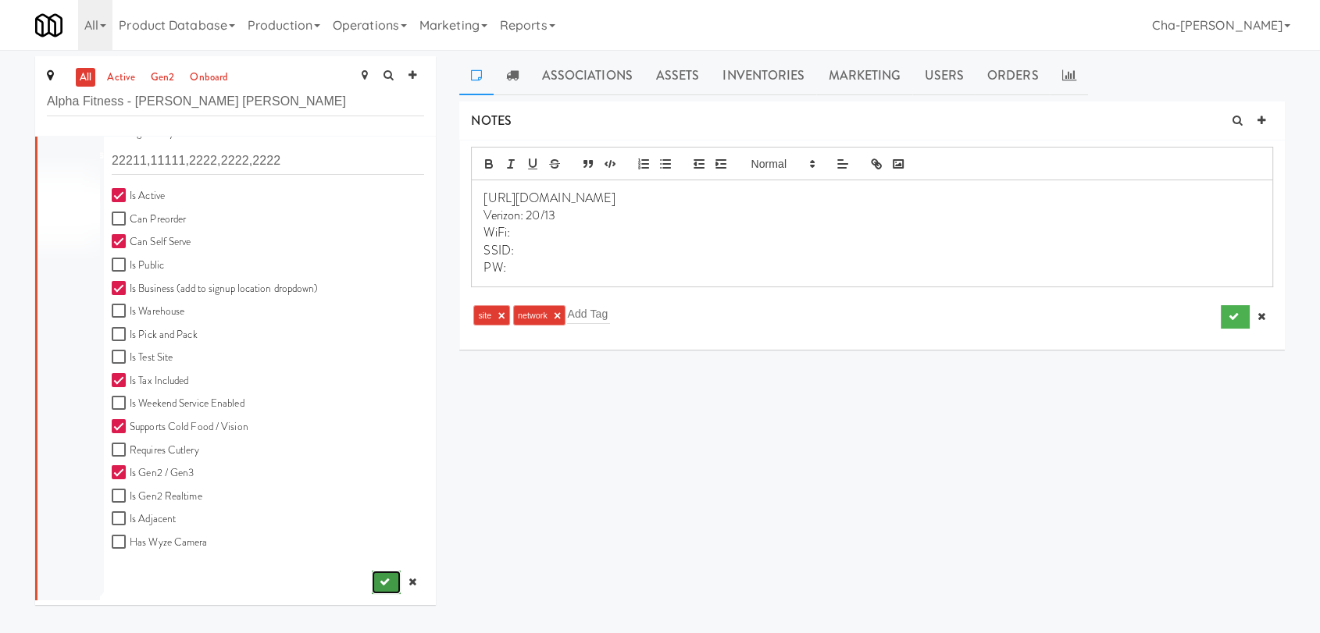
click at [380, 580] on icon "submit" at bounding box center [385, 582] width 10 height 10
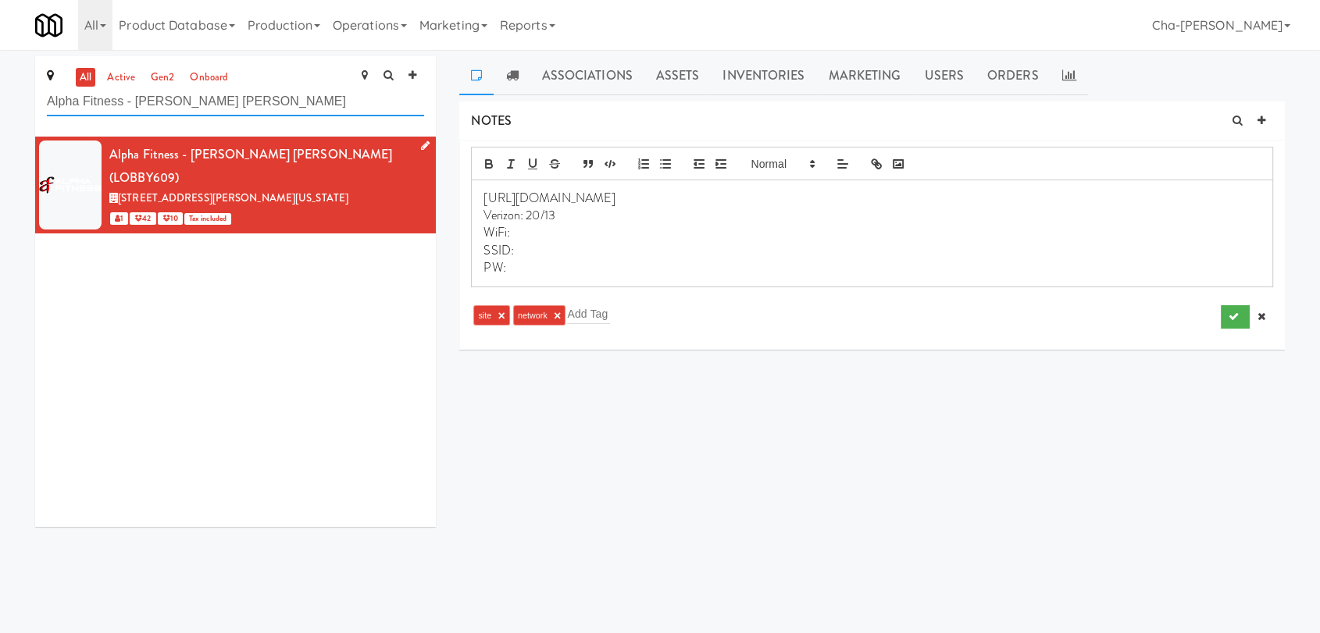
drag, startPoint x: 273, startPoint y: 98, endPoint x: 37, endPoint y: 108, distance: 235.3
click at [37, 108] on div "all active gen2 onboard Alpha Fitness - Newton Lobby Fridge" at bounding box center [235, 96] width 401 height 80
click at [365, 23] on link "Operations" at bounding box center [369, 25] width 87 height 50
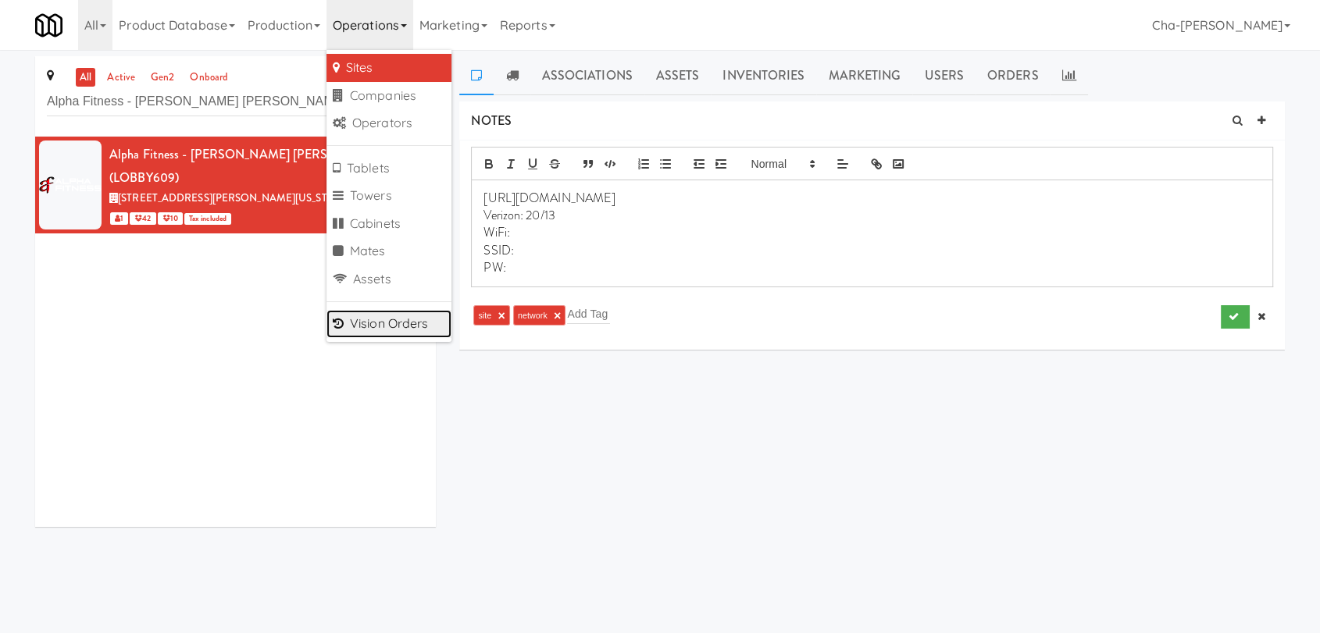
click at [400, 325] on link "Vision Orders" at bounding box center [388, 324] width 125 height 28
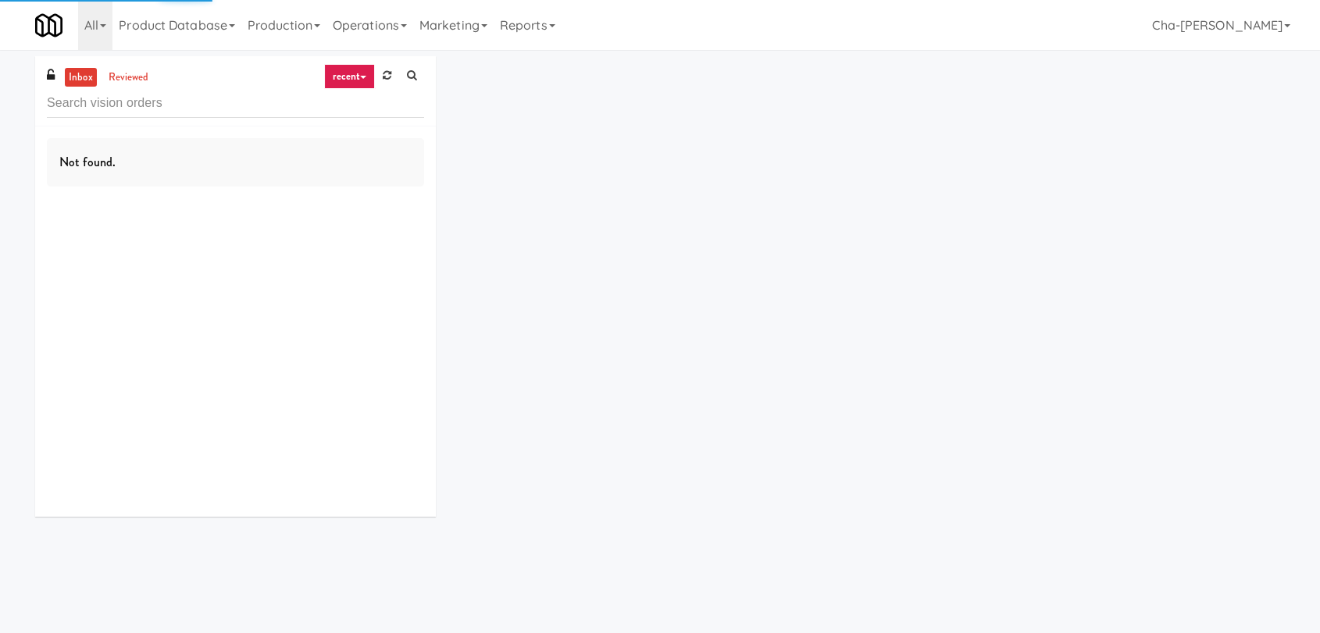
click at [112, 105] on input "text" at bounding box center [235, 103] width 377 height 29
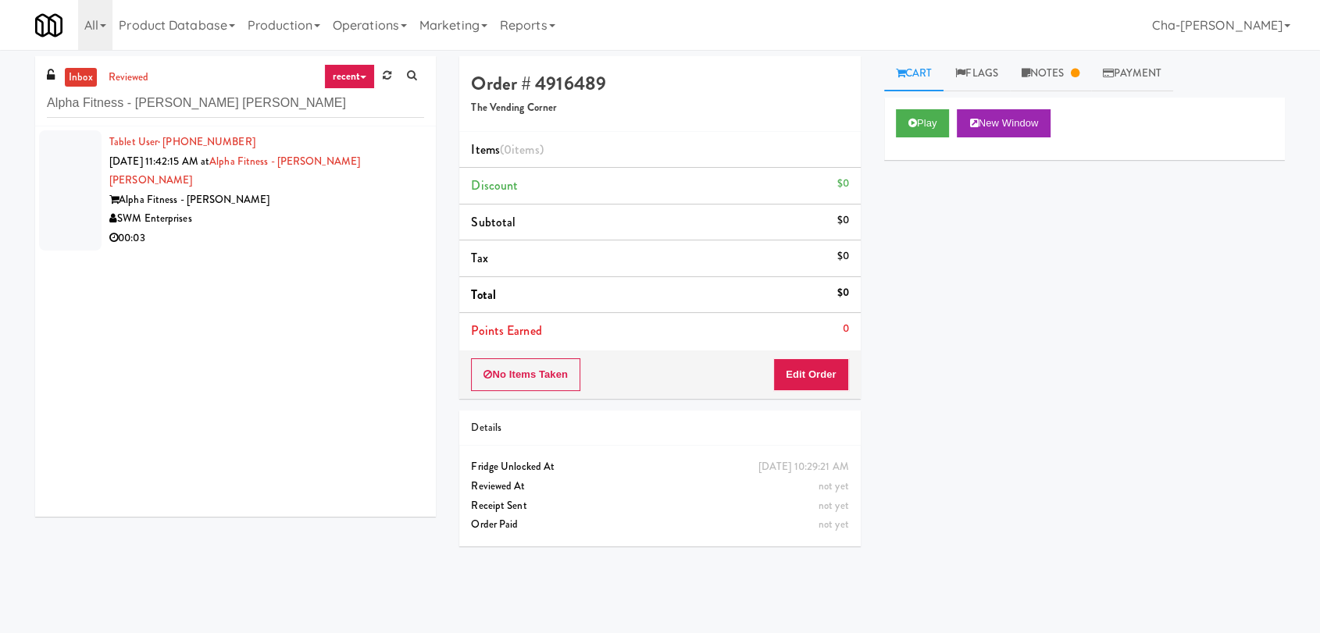
type input "Alpha Fitness - Newton Lobby Fridge"
click at [341, 209] on div "SWM Enterprises" at bounding box center [266, 219] width 315 height 20
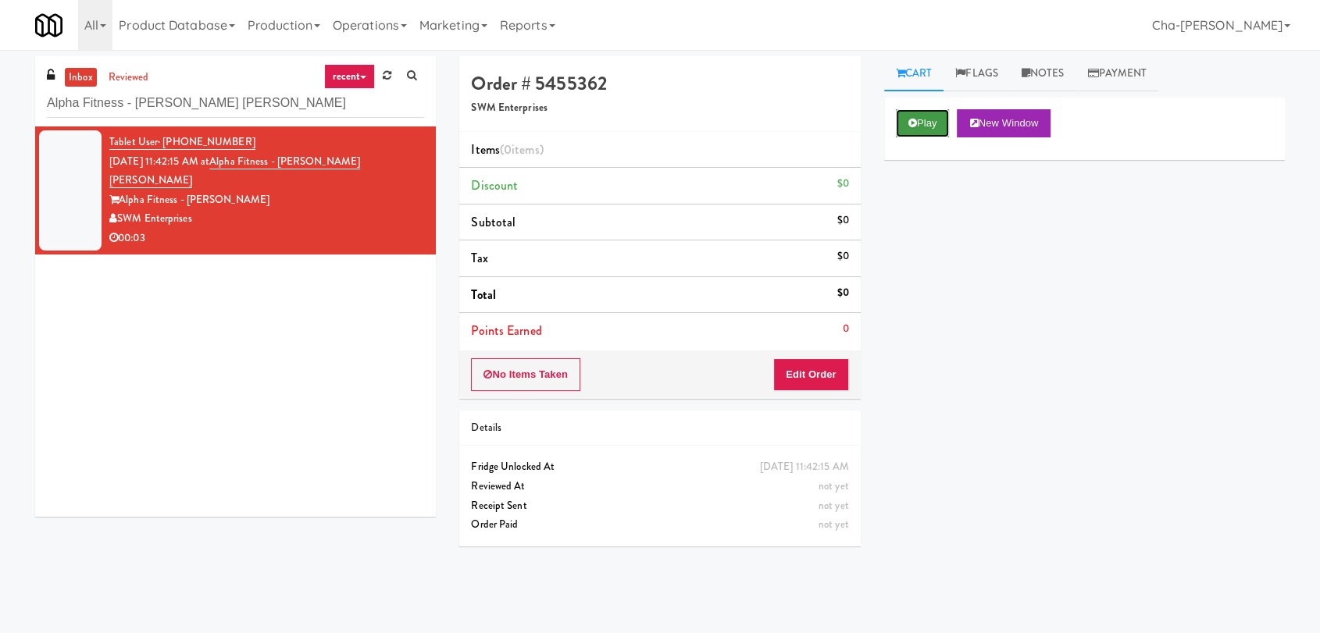
click at [928, 114] on button "Play" at bounding box center [923, 123] width 54 height 28
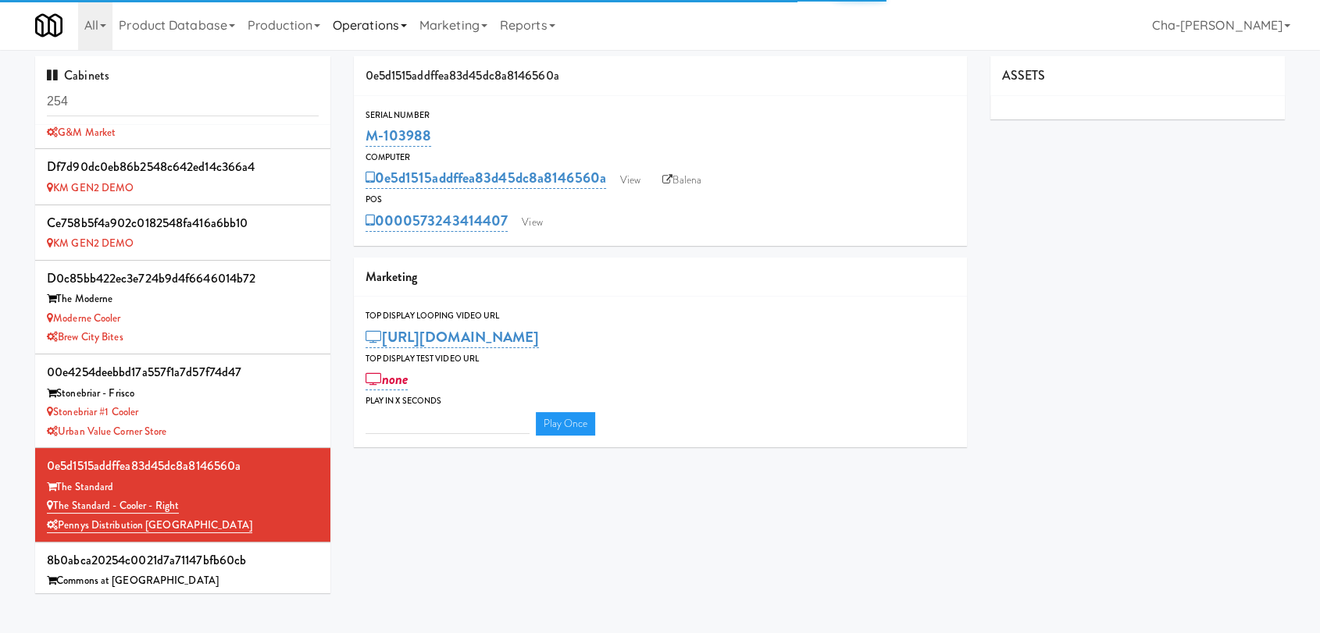
scroll to position [299, 0]
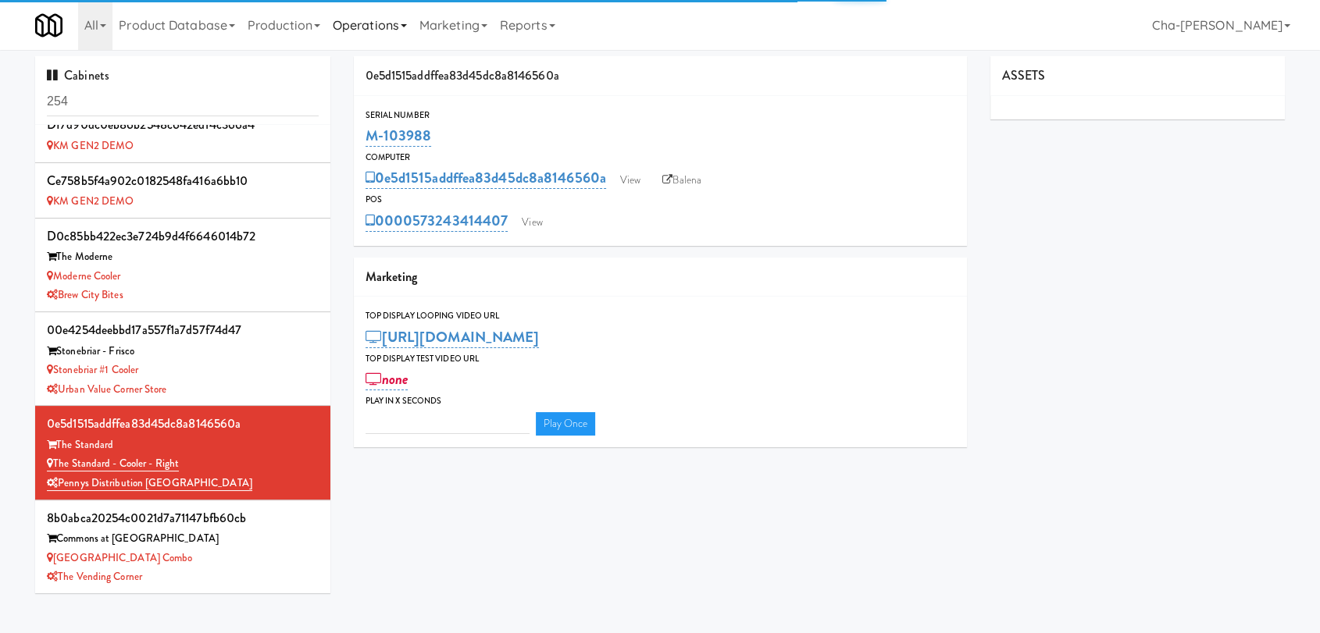
type input "3"
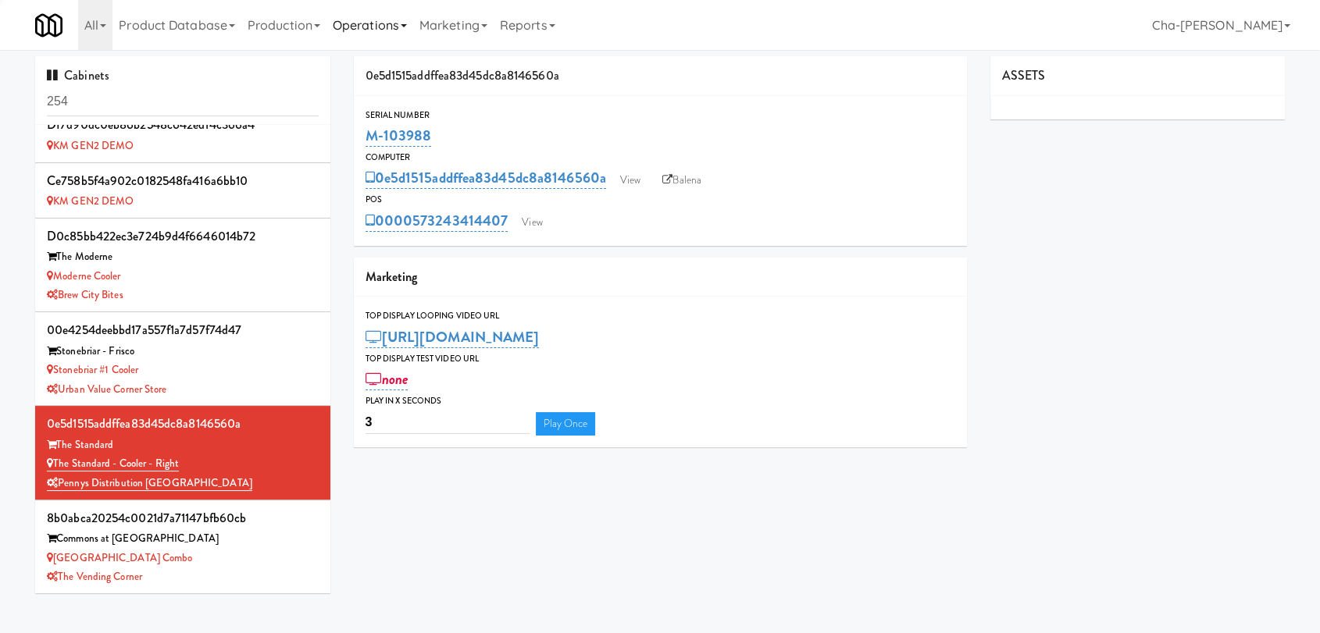
click at [387, 30] on link "Operations" at bounding box center [369, 25] width 87 height 50
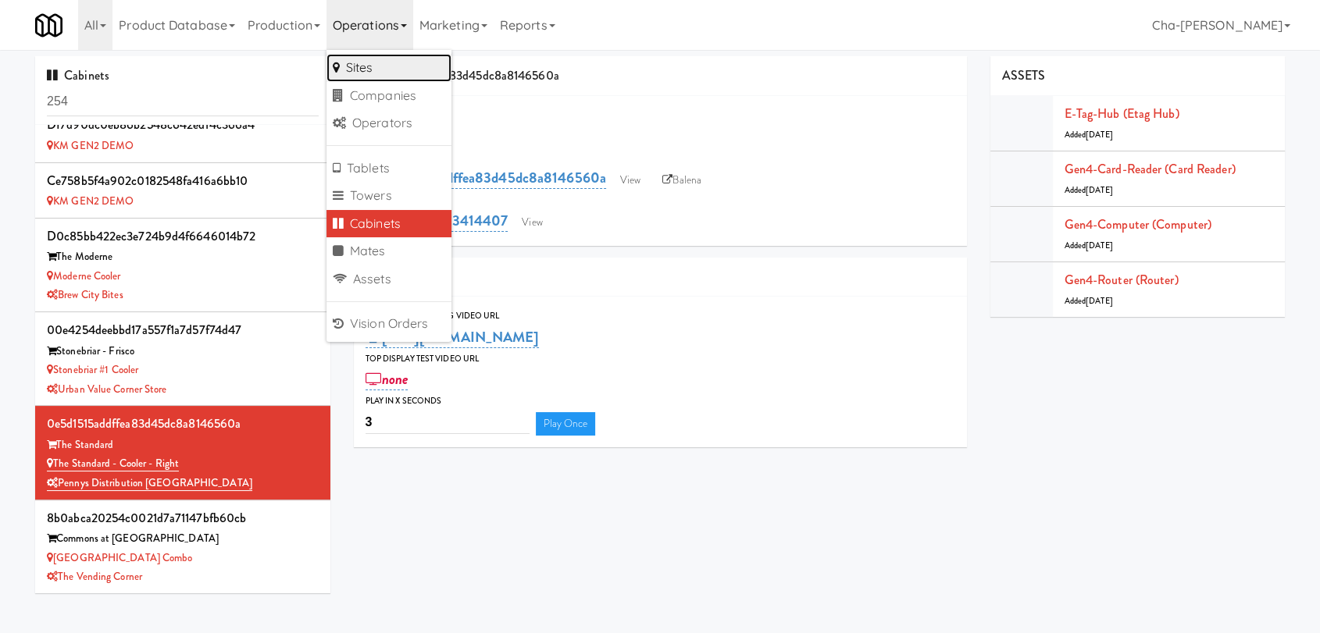
click at [367, 70] on link "Sites" at bounding box center [388, 68] width 125 height 28
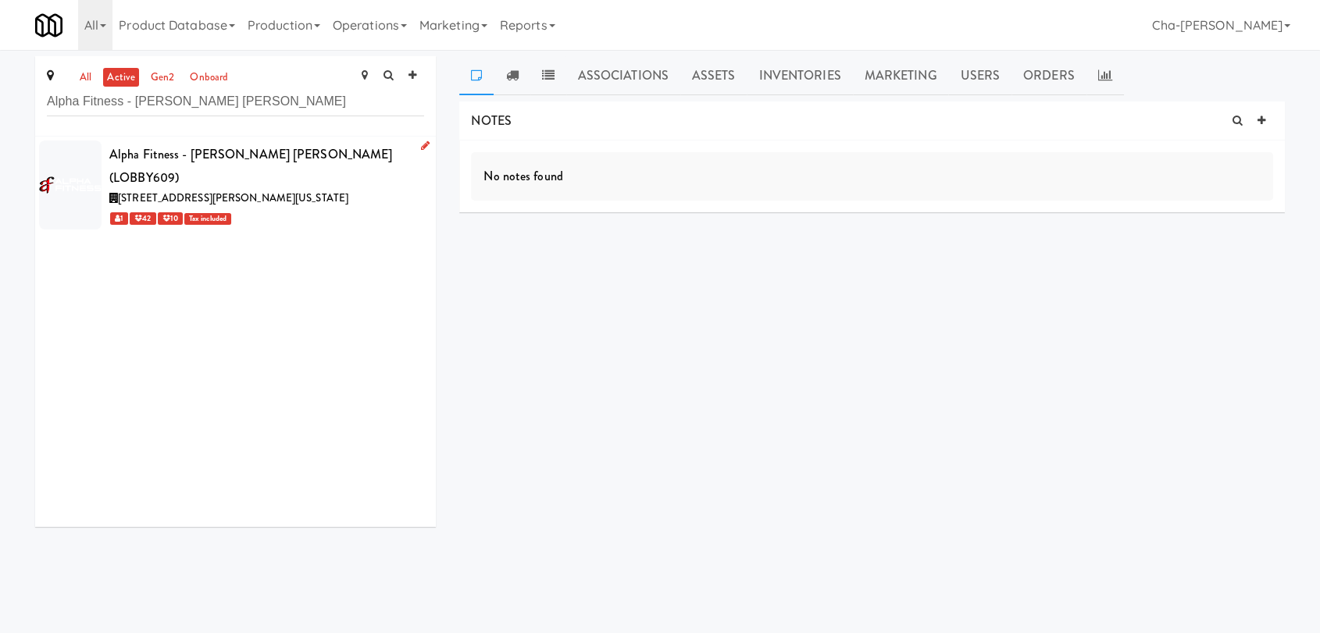
type input "Alpha Fitness - [PERSON_NAME] [PERSON_NAME]"
click at [323, 209] on div "1 42 10 Tax included" at bounding box center [266, 219] width 315 height 20
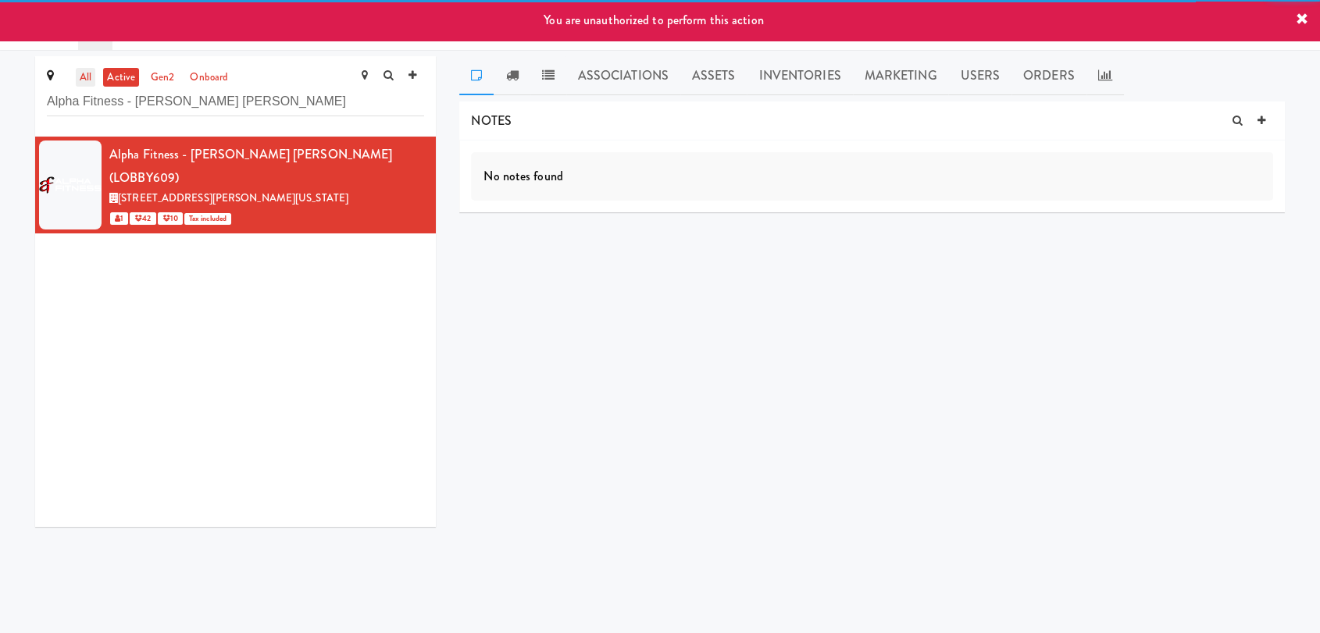
click at [77, 72] on link "all" at bounding box center [86, 78] width 20 height 20
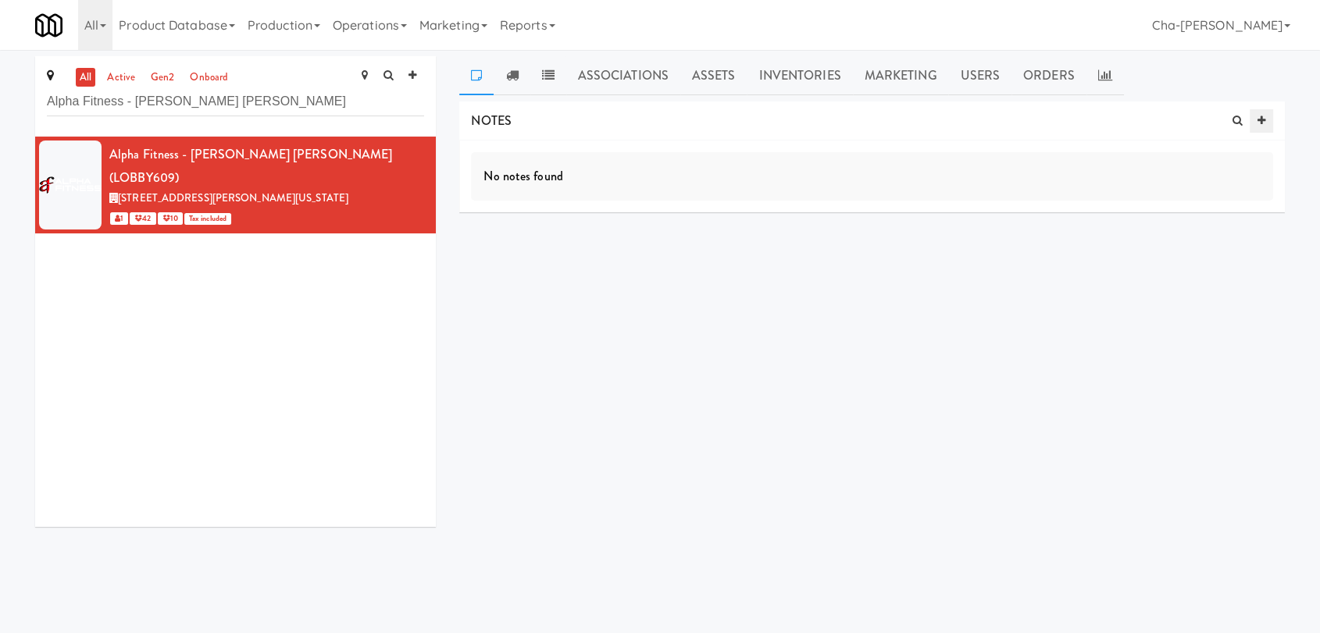
click at [1264, 119] on icon at bounding box center [1262, 121] width 8 height 10
click at [537, 244] on input "text" at bounding box center [533, 244] width 43 height 20
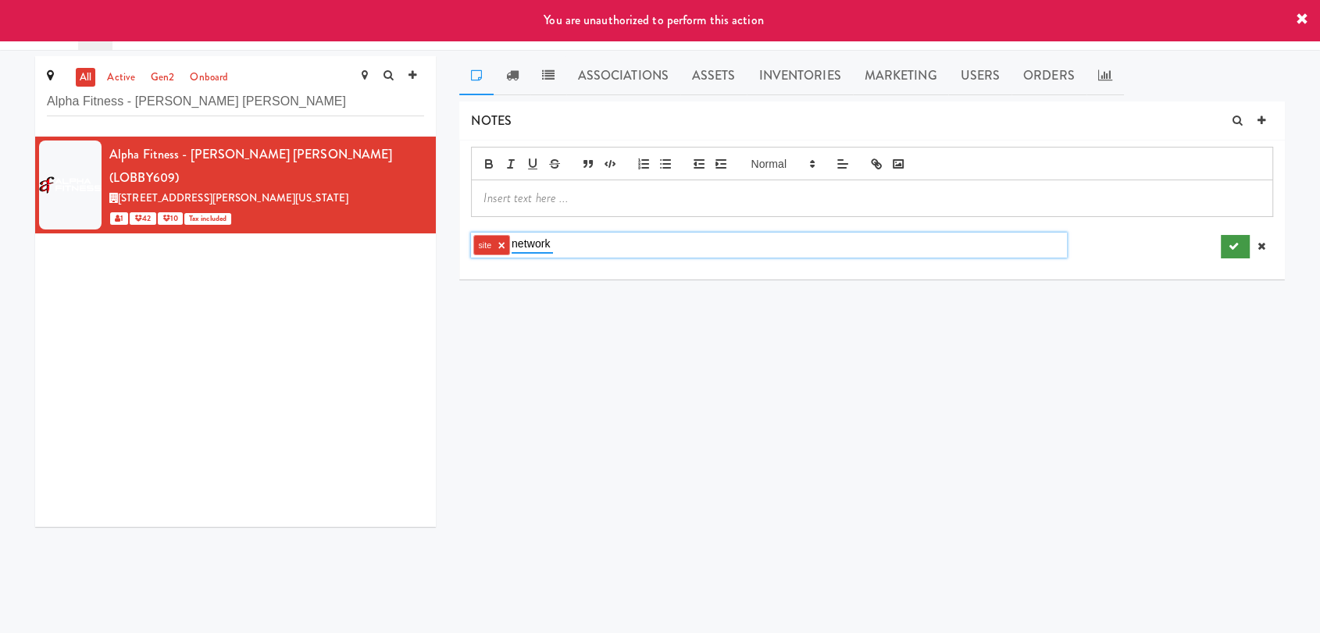
type input "network"
click at [1230, 253] on button "submit" at bounding box center [1235, 246] width 29 height 23
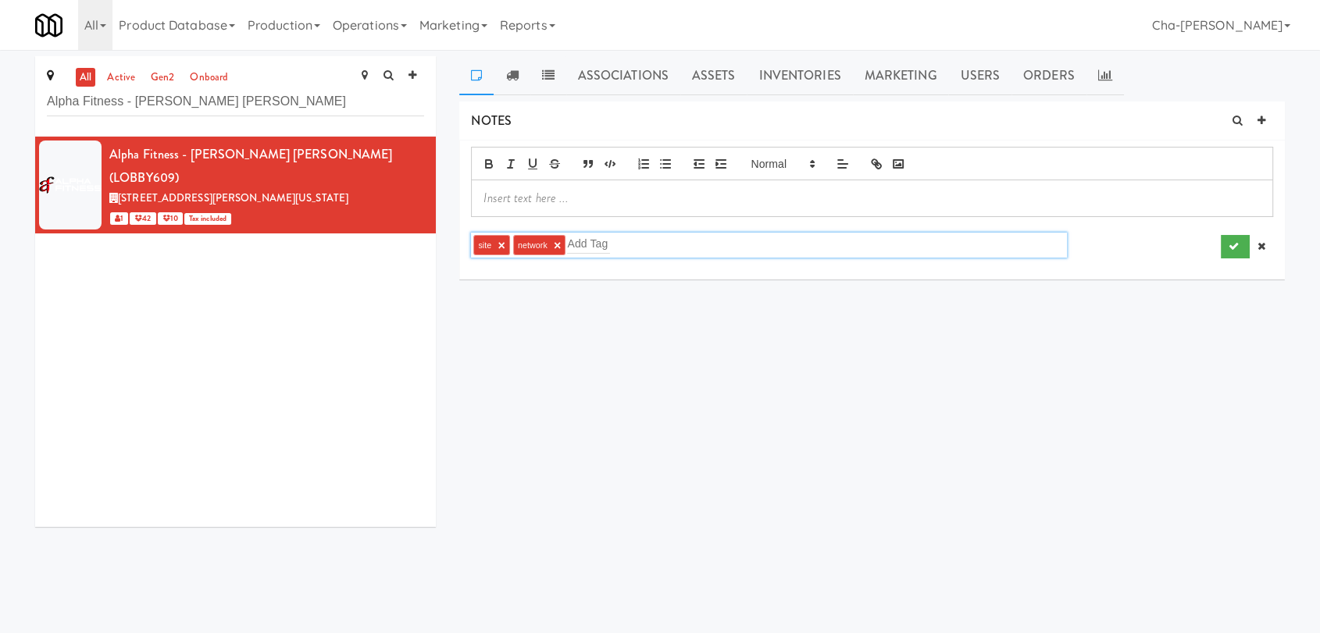
click at [547, 191] on p at bounding box center [871, 198] width 777 height 17
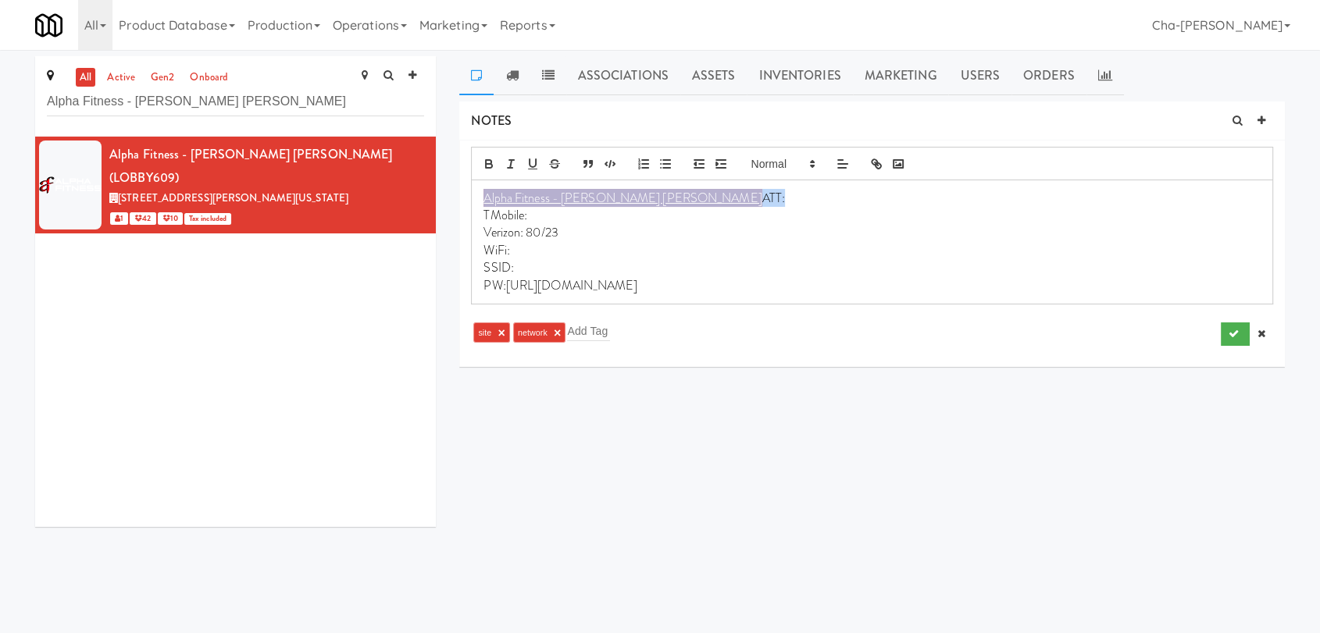
drag, startPoint x: 695, startPoint y: 187, endPoint x: 478, endPoint y: 192, distance: 217.2
click at [478, 192] on div "Alpha Fitness - [PERSON_NAME] [PERSON_NAME] ATT: TMobile: Verizon: 80/23 WiFi: …" at bounding box center [872, 241] width 801 height 123
click at [586, 231] on p "Verizon: 80/23" at bounding box center [871, 232] width 777 height 17
click at [537, 211] on p "TMobile:" at bounding box center [871, 215] width 777 height 17
click at [518, 242] on p "WiFi:" at bounding box center [871, 250] width 777 height 17
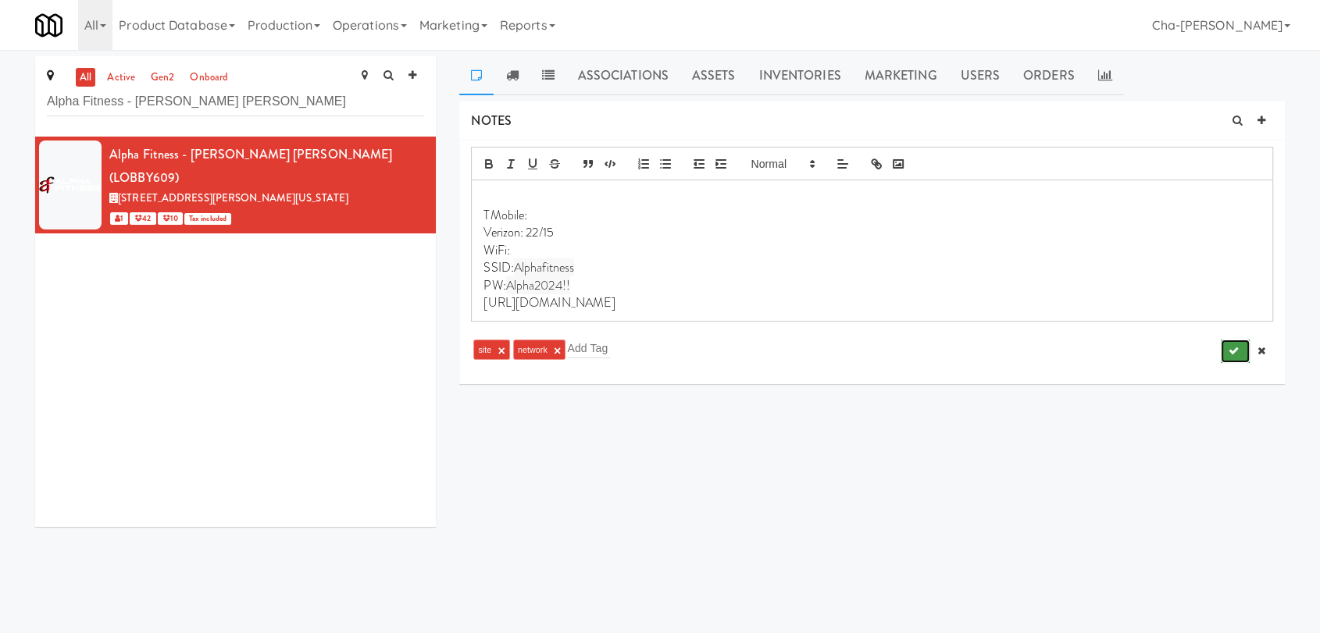
click at [1230, 355] on icon "submit" at bounding box center [1234, 351] width 10 height 10
click at [528, 247] on p "WiFi:" at bounding box center [871, 250] width 777 height 17
click at [1236, 340] on button "submit" at bounding box center [1235, 351] width 29 height 23
click at [1236, 353] on icon "submit" at bounding box center [1234, 351] width 10 height 10
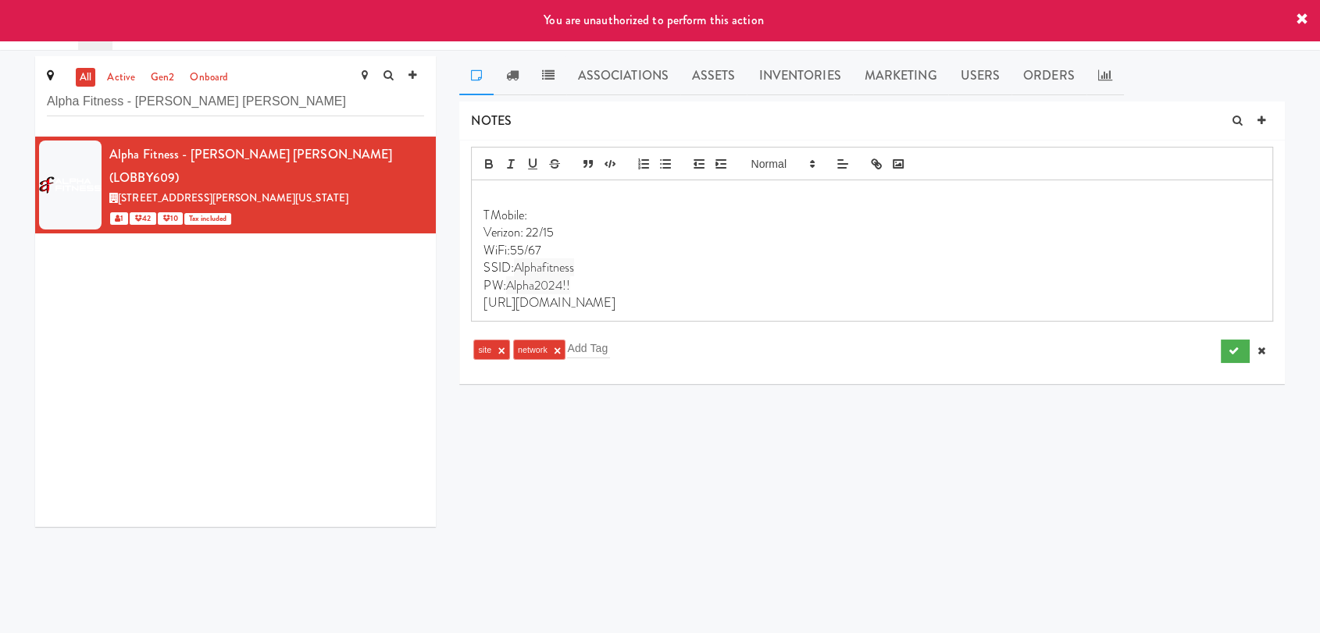
click at [1300, 20] on icon at bounding box center [1302, 19] width 12 height 12
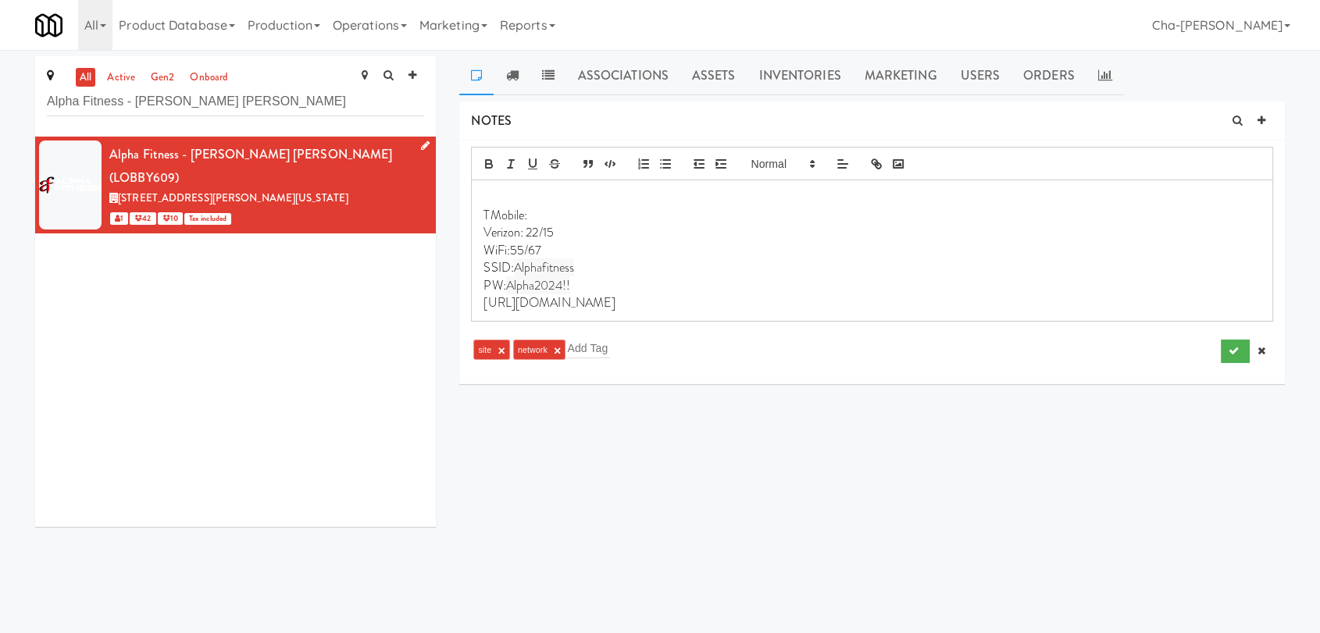
click at [421, 144] on icon at bounding box center [425, 146] width 9 height 10
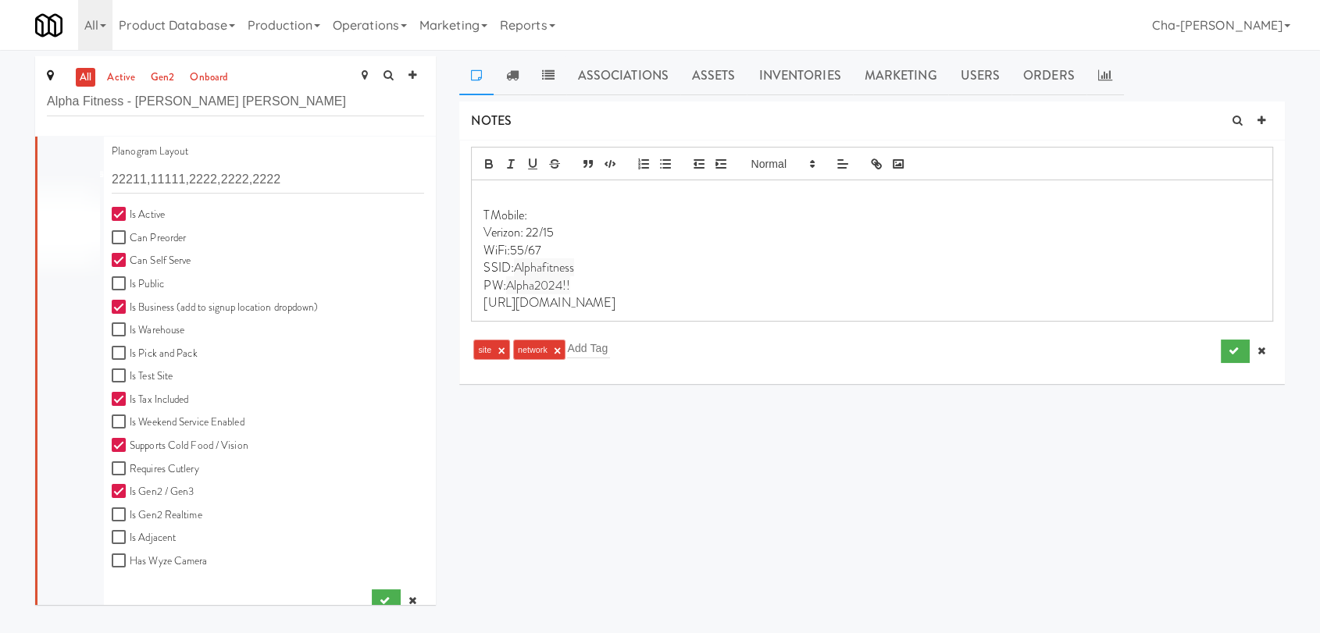
scroll to position [433, 0]
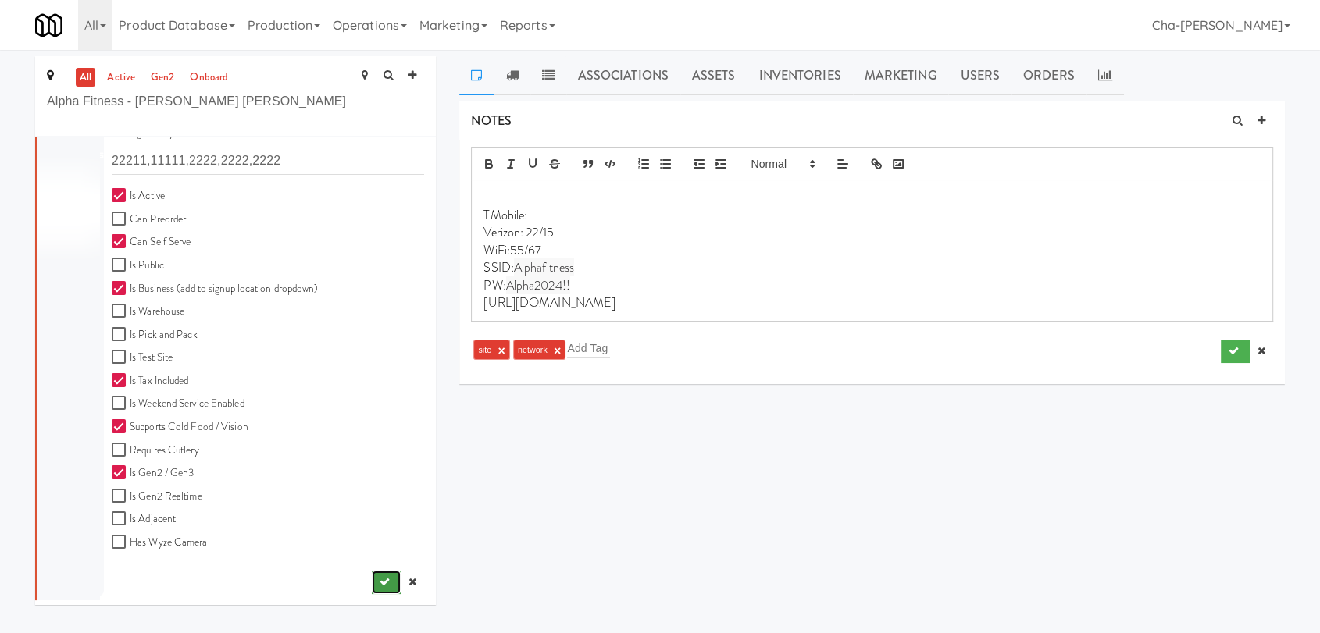
click at [380, 581] on icon "submit" at bounding box center [385, 582] width 10 height 10
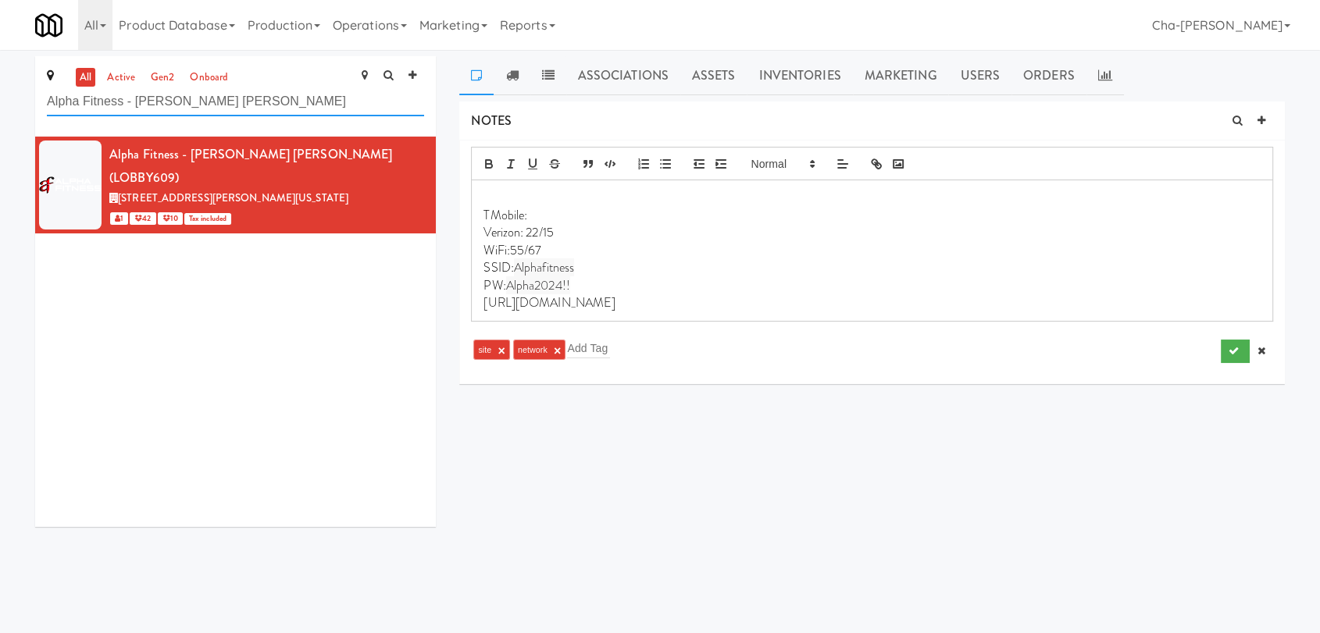
drag, startPoint x: 270, startPoint y: 102, endPoint x: 48, endPoint y: 121, distance: 222.6
click at [48, 121] on div "all active gen2 onboard Alpha Fitness - Newton Lobby Fridge" at bounding box center [235, 96] width 401 height 80
click at [357, 29] on link "Operations" at bounding box center [369, 25] width 87 height 50
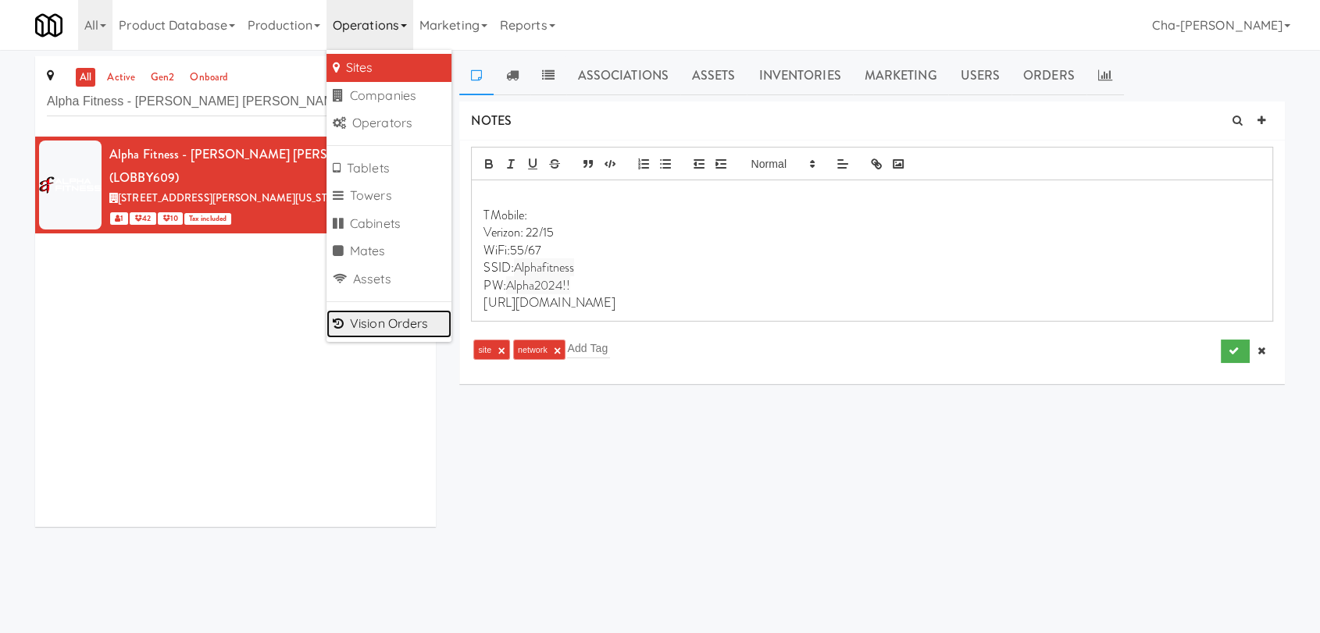
click at [362, 315] on link "Vision Orders" at bounding box center [388, 324] width 125 height 28
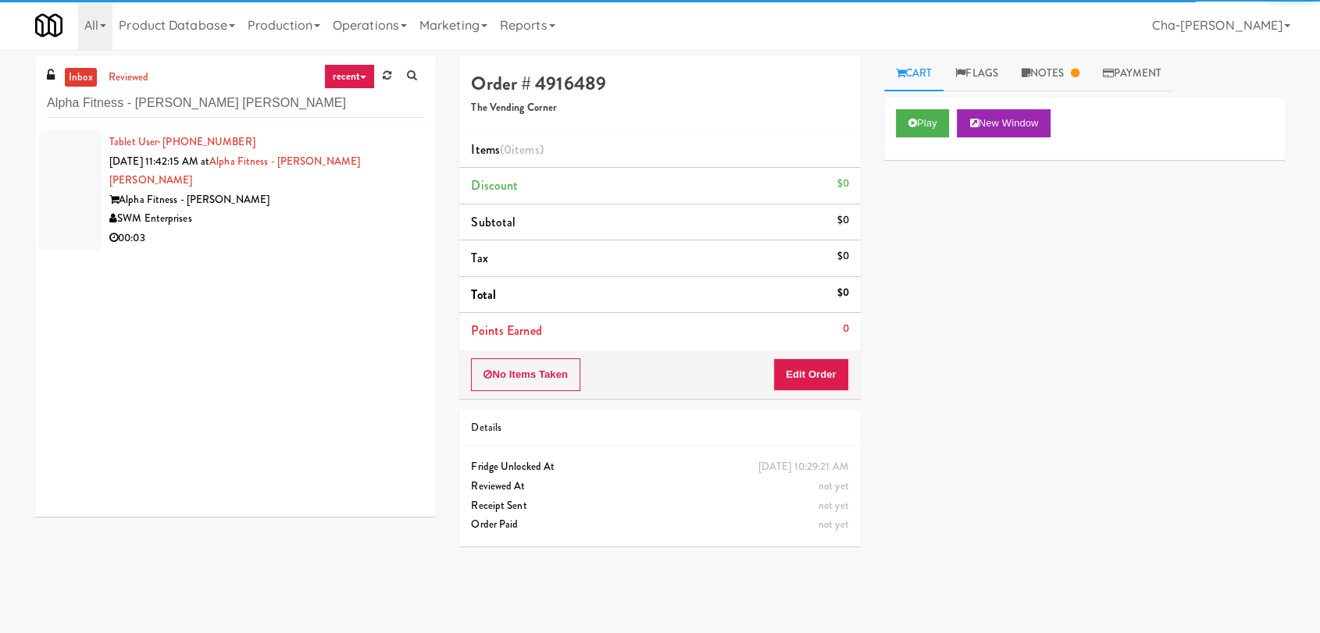
type input "Alpha Fitness - Newton Lobby Fridge"
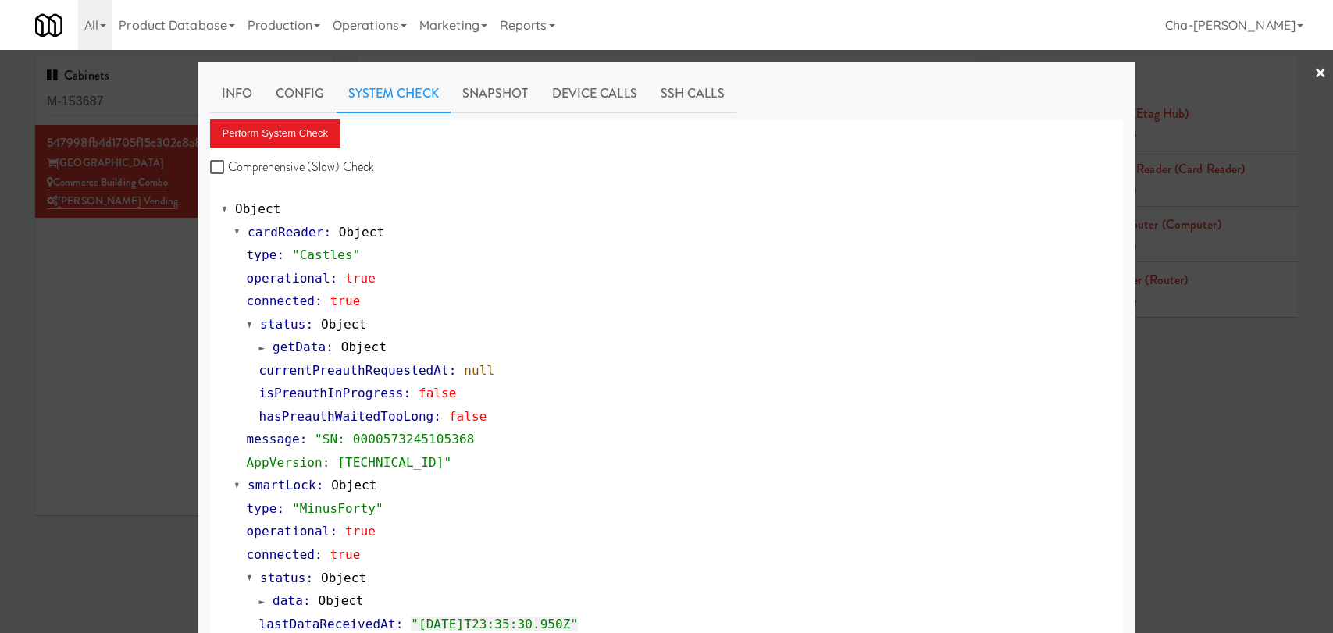
click at [104, 323] on div at bounding box center [666, 316] width 1333 height 633
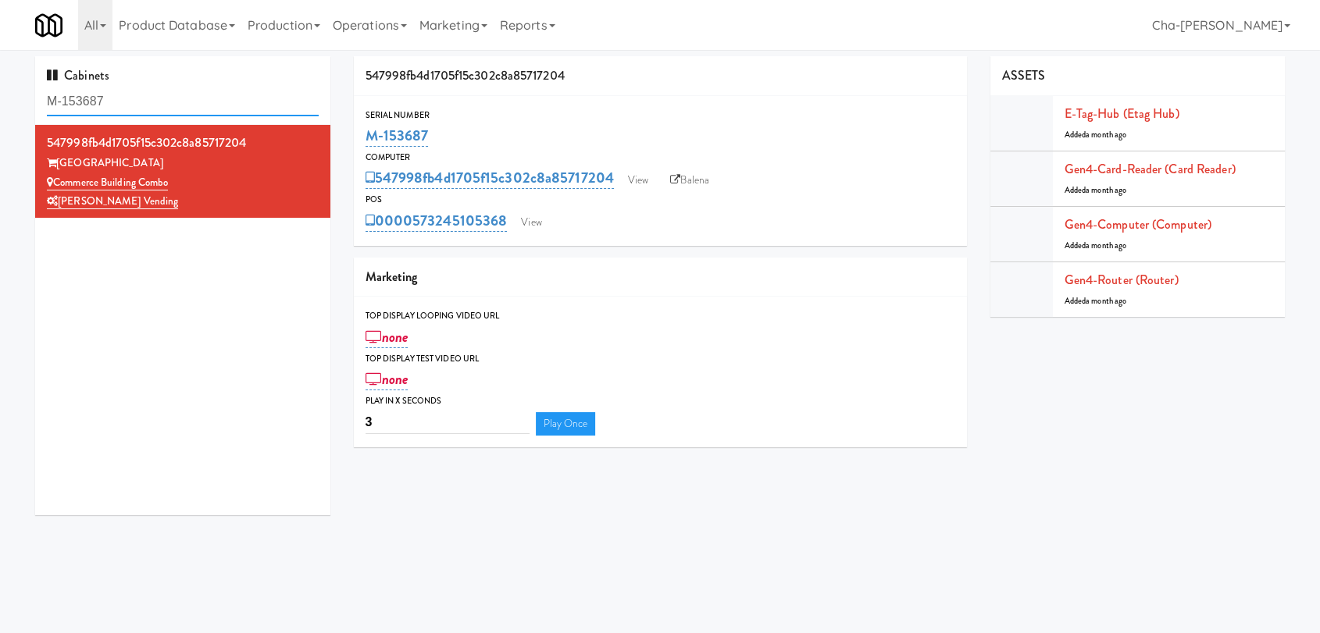
click at [134, 107] on input "M-153687" at bounding box center [183, 101] width 272 height 29
click at [134, 106] on input "M-153687" at bounding box center [183, 101] width 272 height 29
paste input "42160"
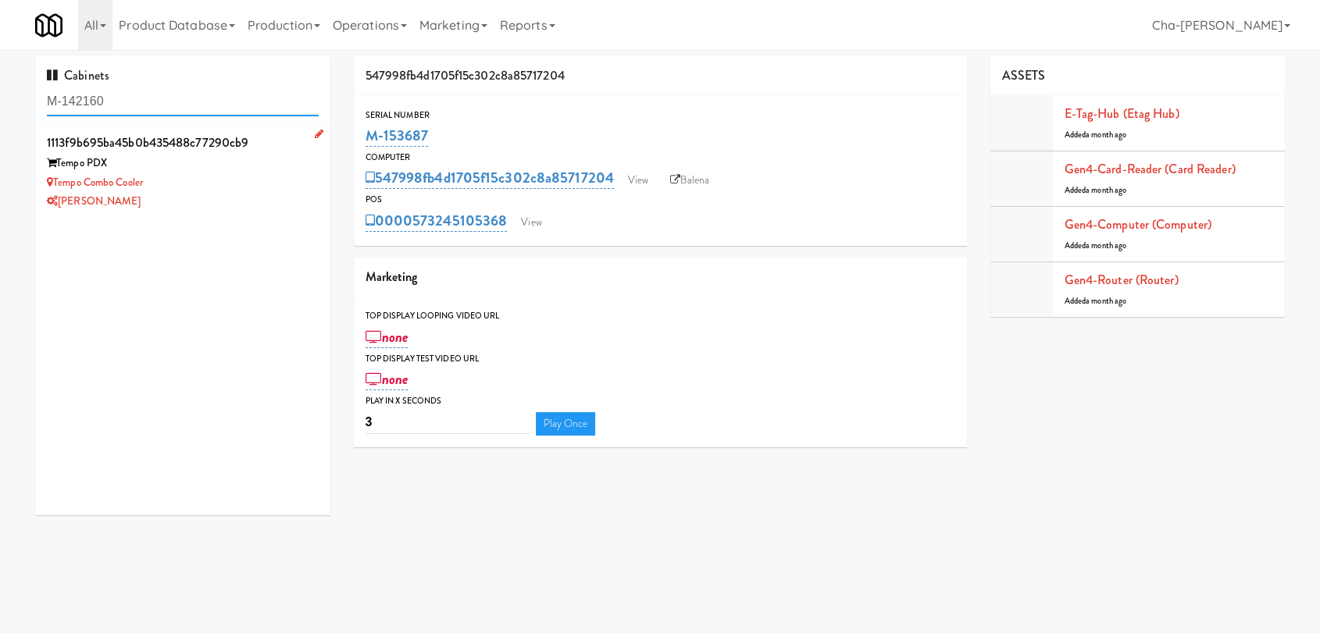
type input "M-142160"
click at [217, 173] on div "Tempo Combo Cooler" at bounding box center [183, 183] width 272 height 20
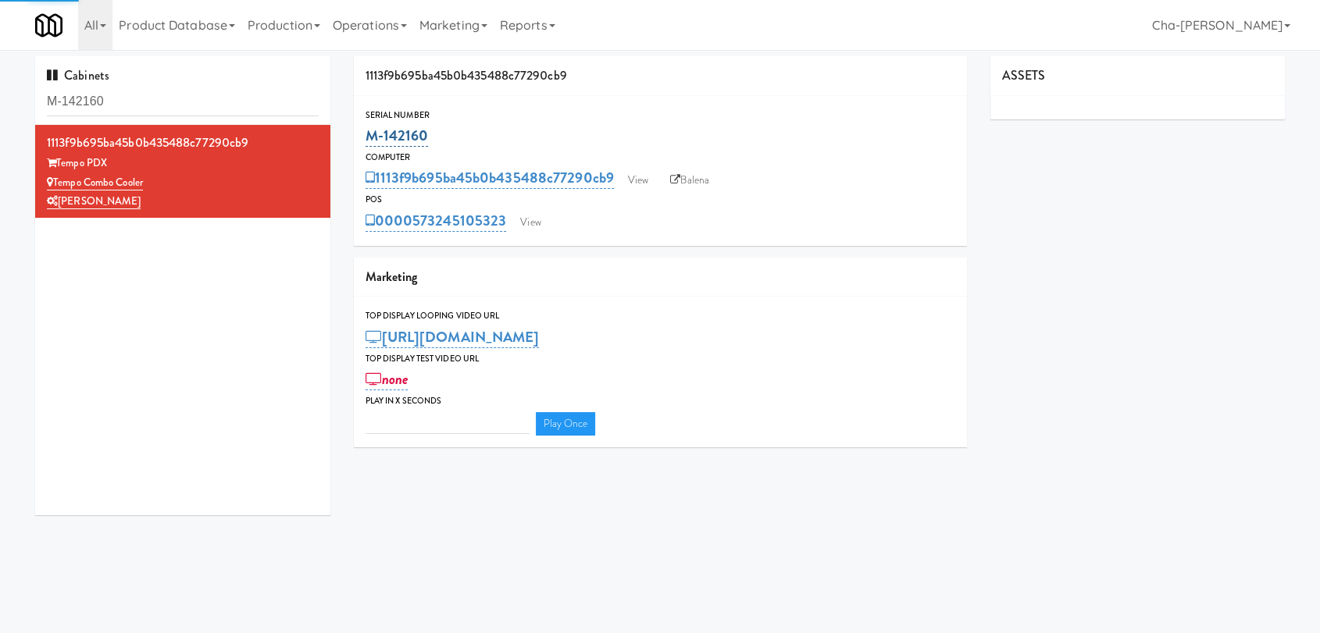
type input "3"
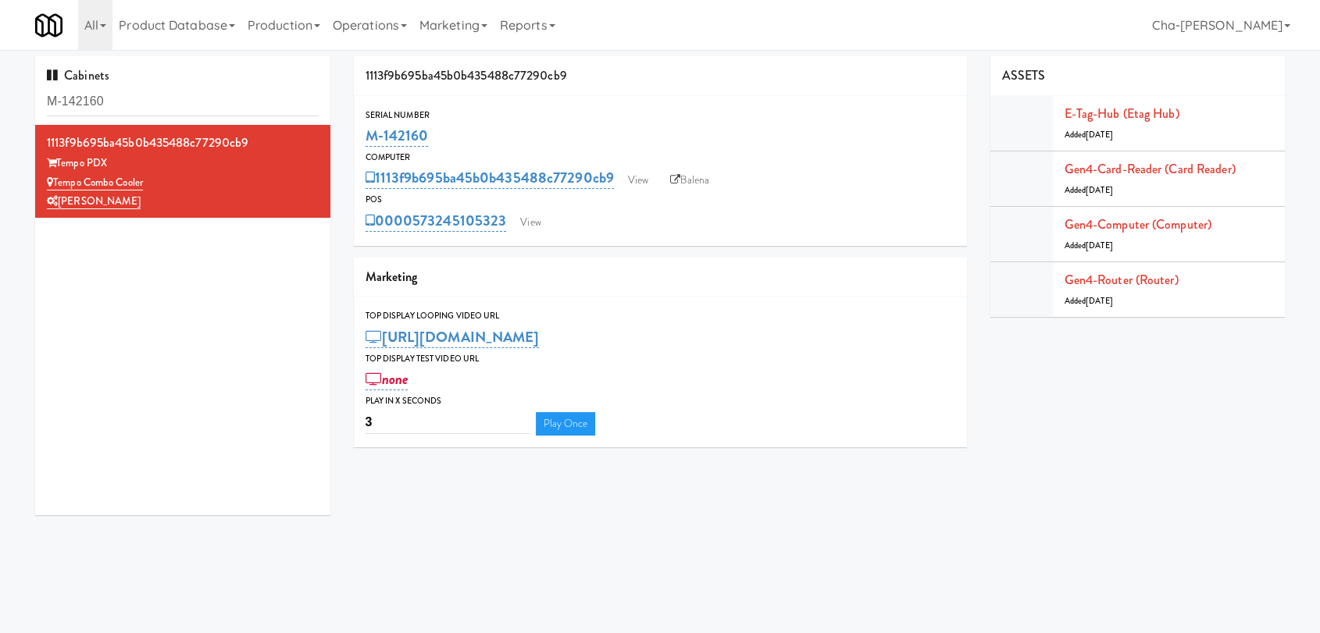
drag, startPoint x: 430, startPoint y: 134, endPoint x: 361, endPoint y: 142, distance: 70.0
click at [361, 142] on div "Serial Number M-142160" at bounding box center [660, 129] width 613 height 42
copy link "M-142160"
click at [694, 187] on link "Balena" at bounding box center [689, 180] width 55 height 23
click at [188, 189] on div "Tempo Combo Cooler" at bounding box center [183, 183] width 272 height 20
